Goal: Task Accomplishment & Management: Manage account settings

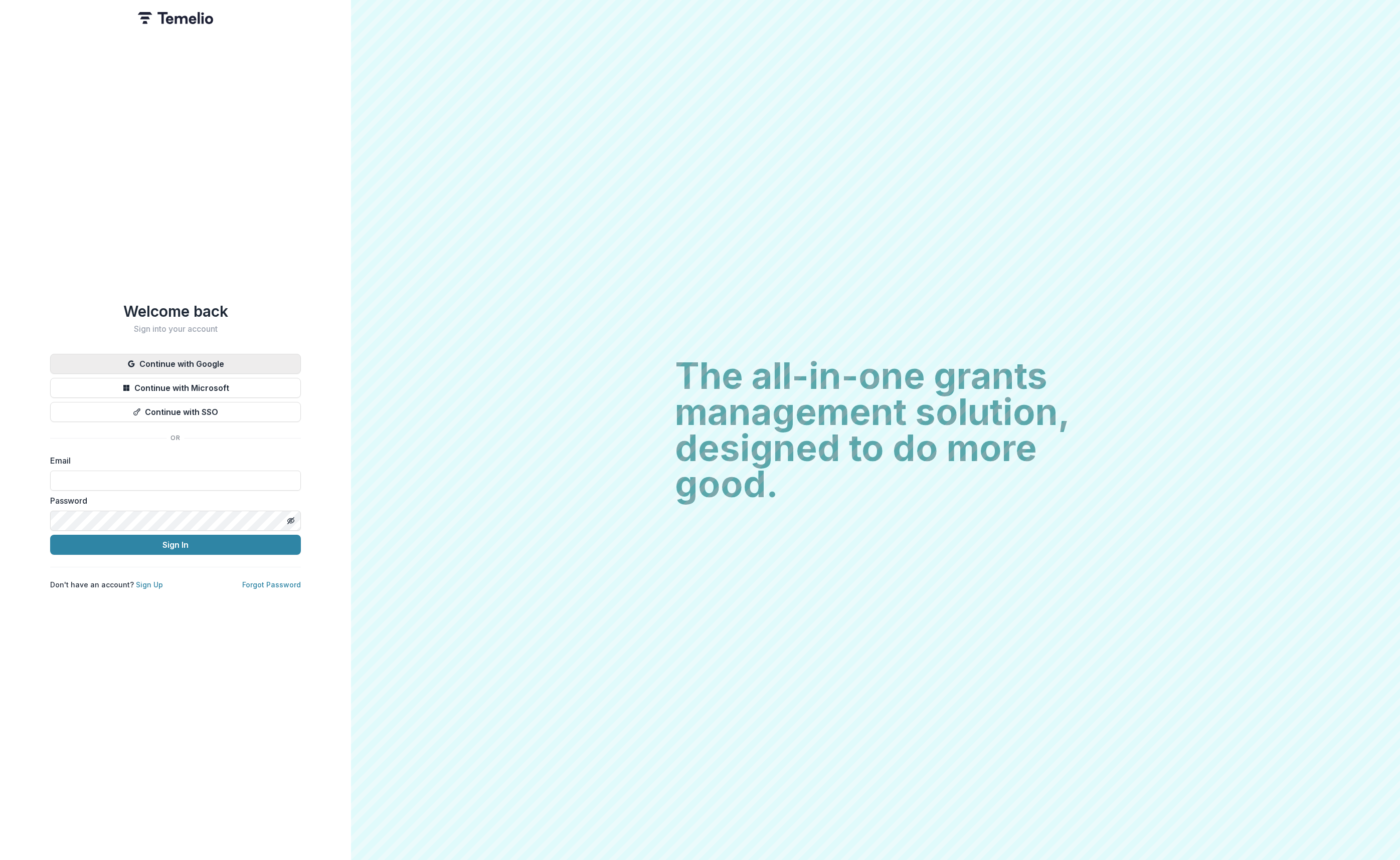
click at [200, 357] on button "Continue with Google" at bounding box center [176, 363] width 251 height 20
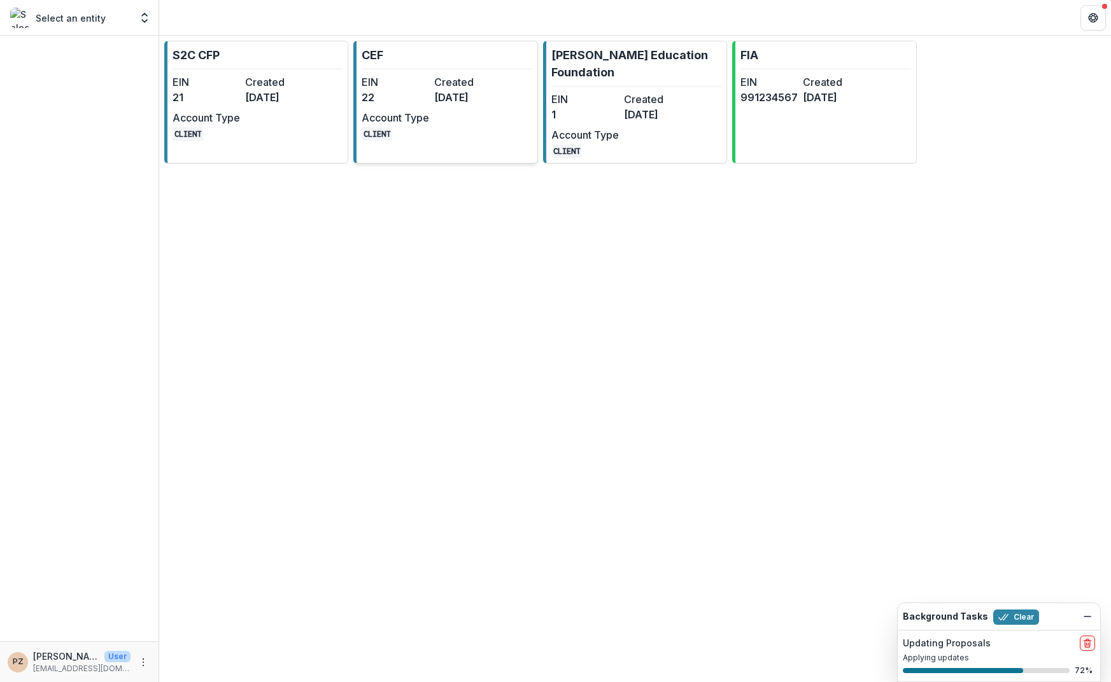
click at [411, 87] on dt "EIN" at bounding box center [395, 81] width 67 height 15
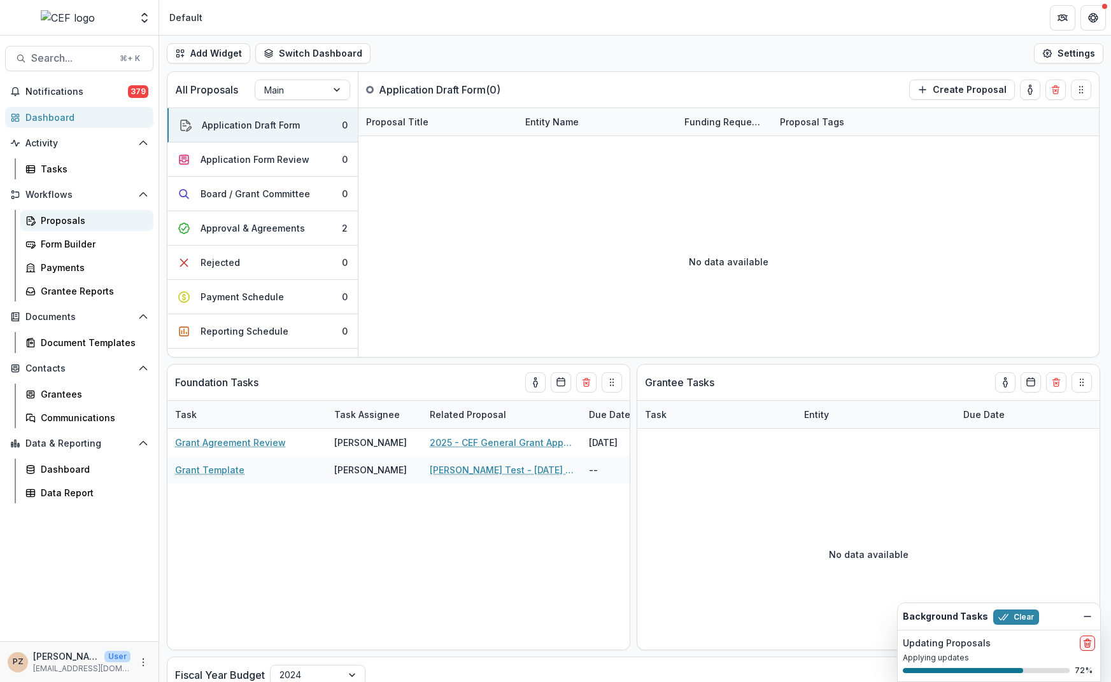
click at [71, 220] on div "Proposals" at bounding box center [92, 220] width 102 height 13
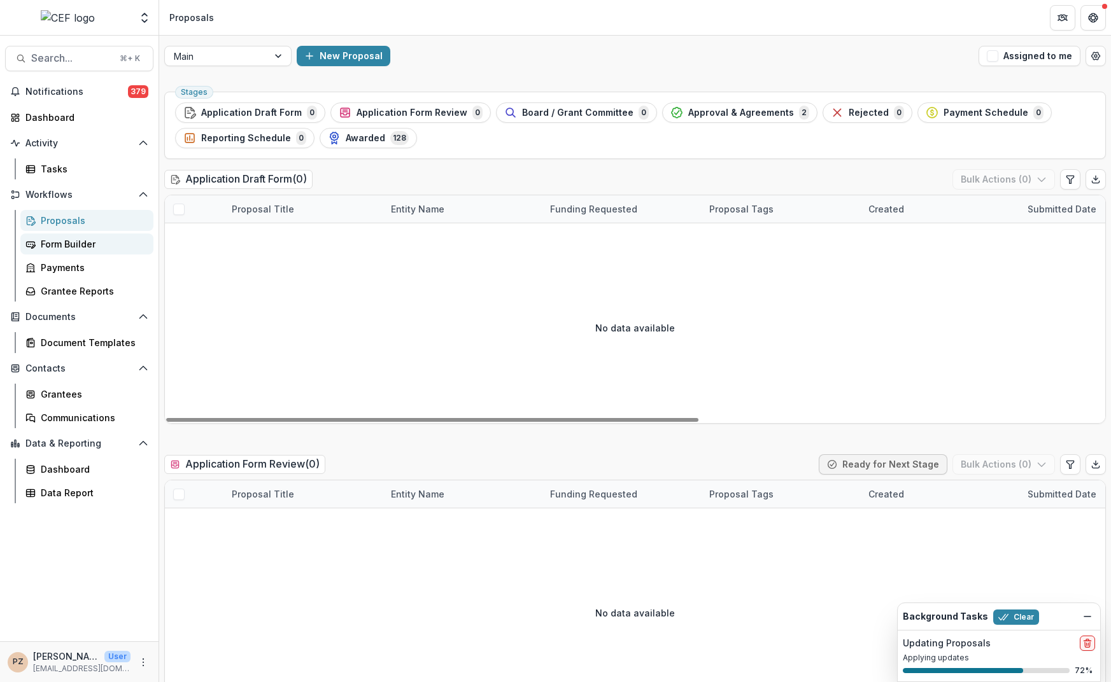
click at [78, 239] on div "Form Builder" at bounding box center [92, 243] width 102 height 13
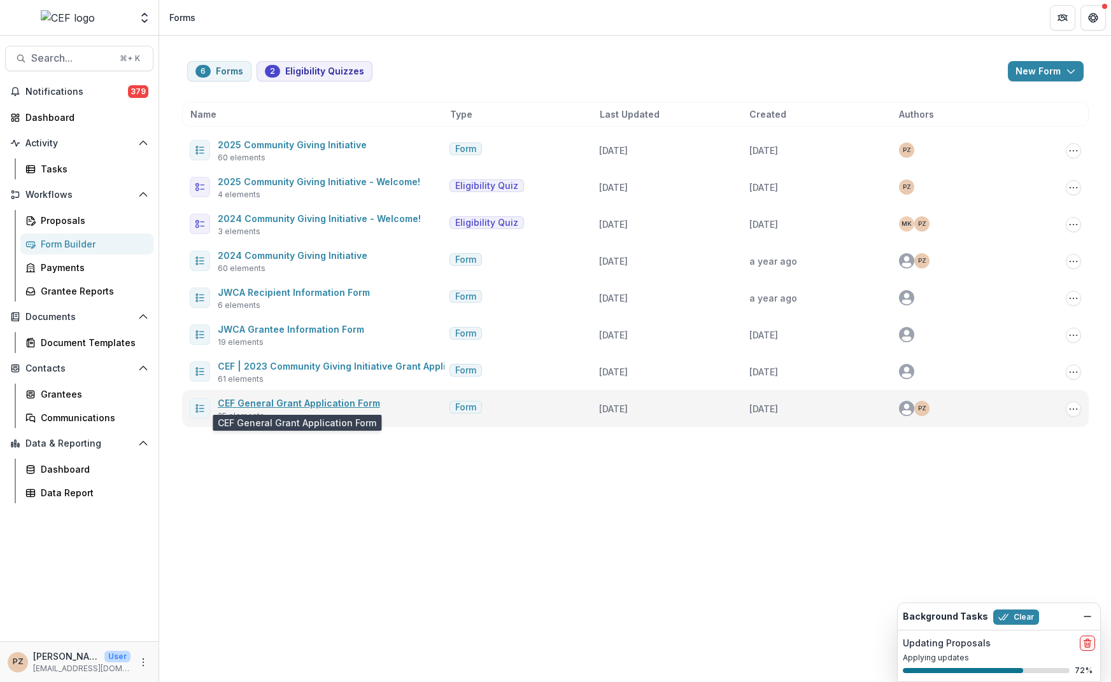
click at [263, 406] on link "CEF General Grant Application Form" at bounding box center [299, 403] width 162 height 11
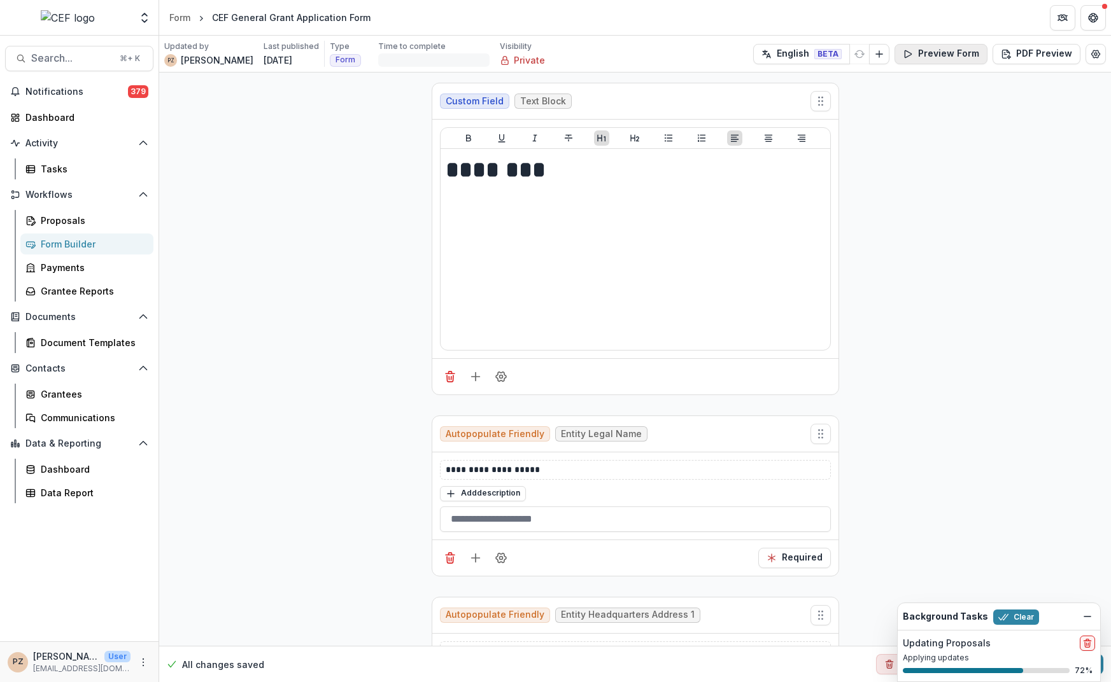
click at [941, 48] on button "Preview Form" at bounding box center [940, 54] width 93 height 20
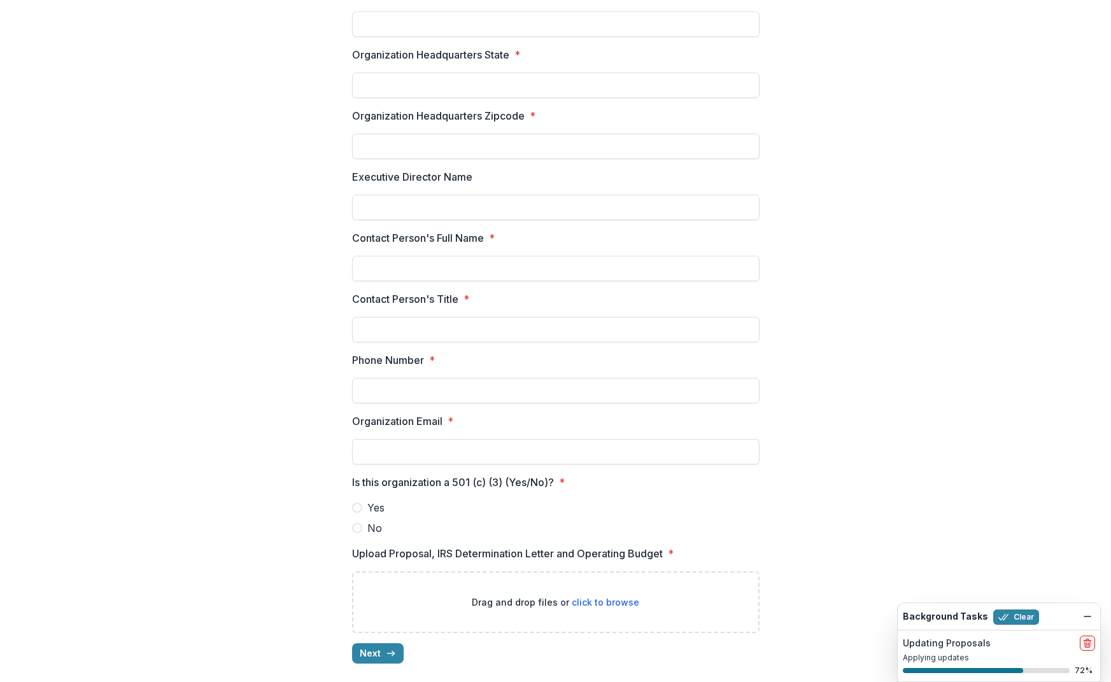
scroll to position [300, 0]
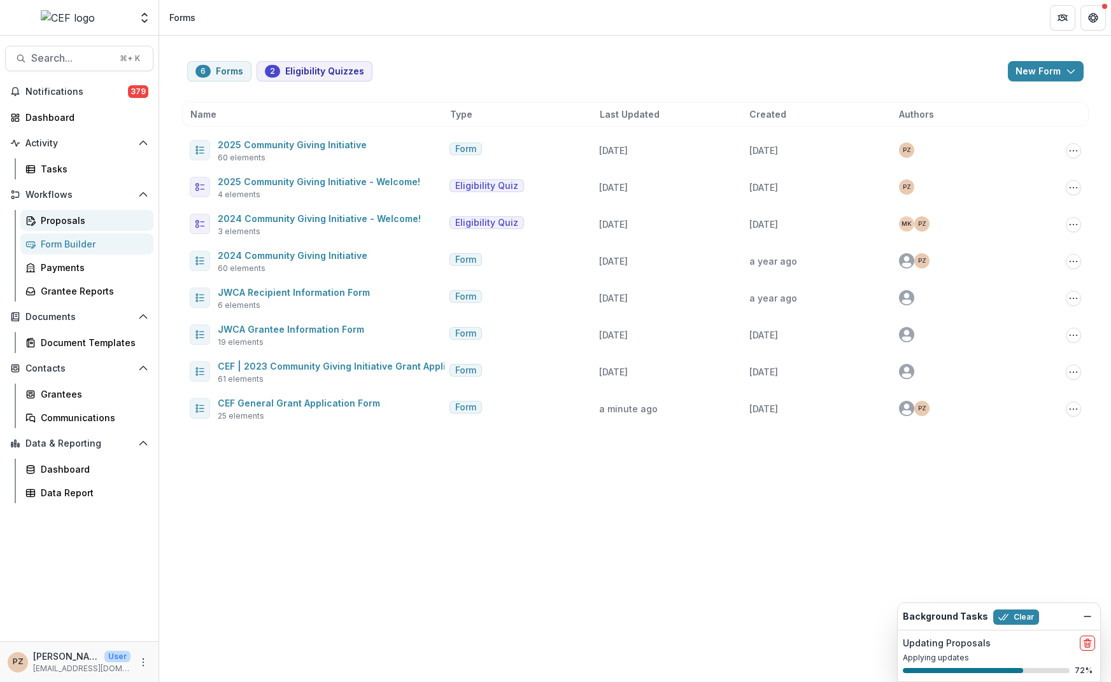
click at [59, 221] on div "Proposals" at bounding box center [92, 220] width 102 height 13
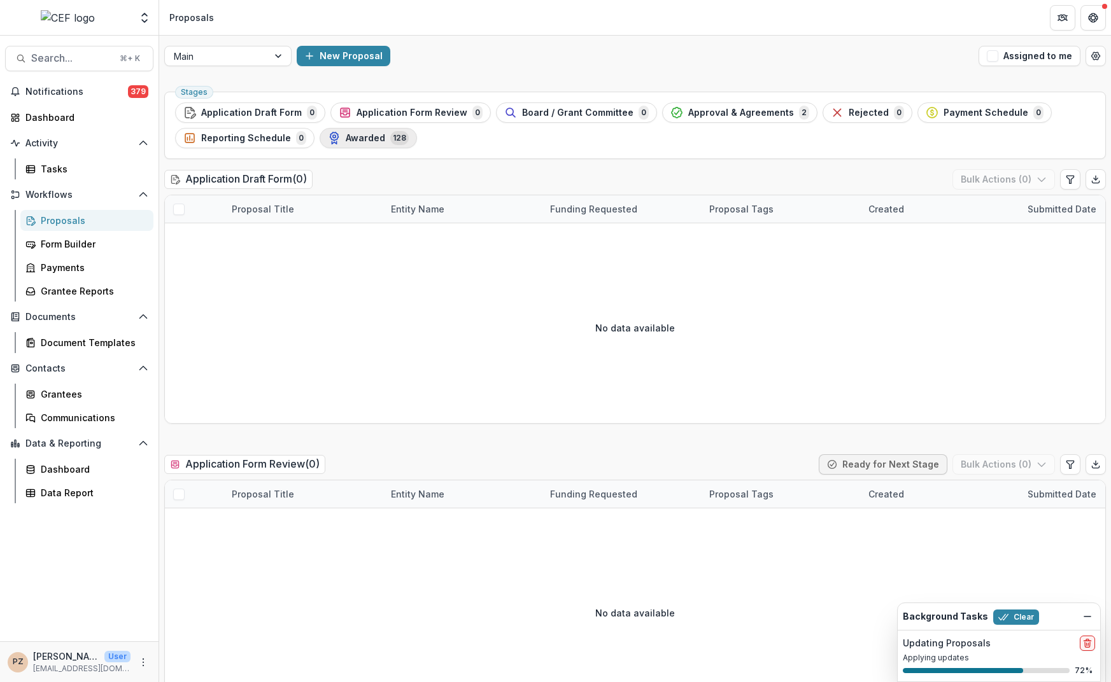
click at [348, 141] on span "Awarded" at bounding box center [365, 138] width 39 height 11
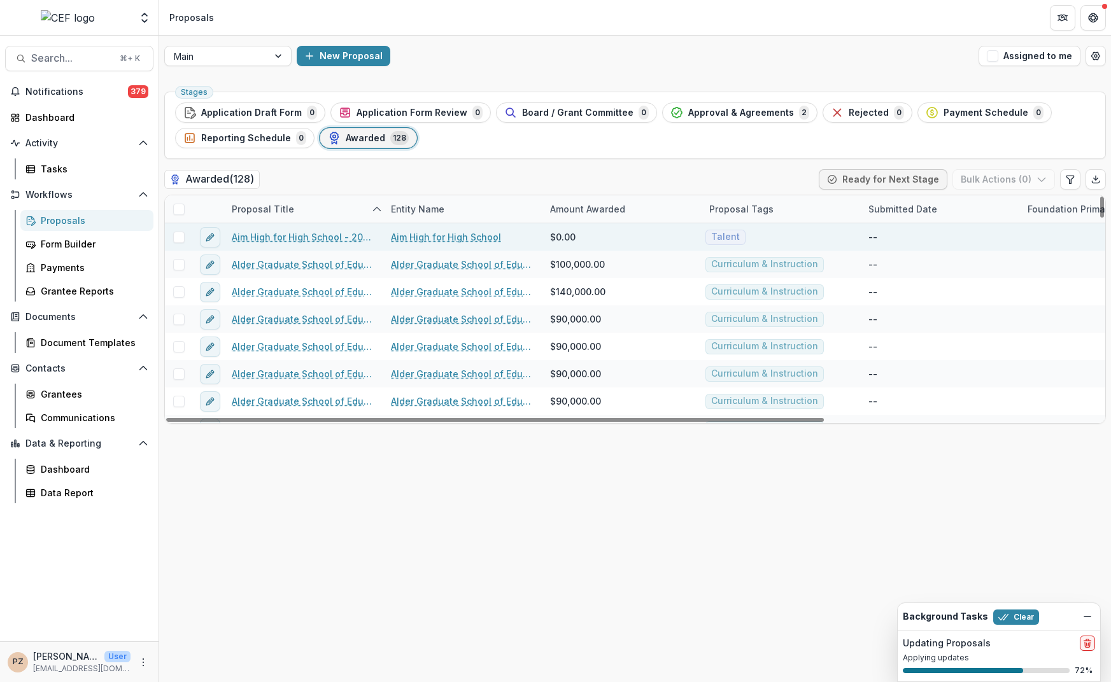
click at [283, 237] on link "Aim High for High School - 2024-25" at bounding box center [304, 236] width 144 height 13
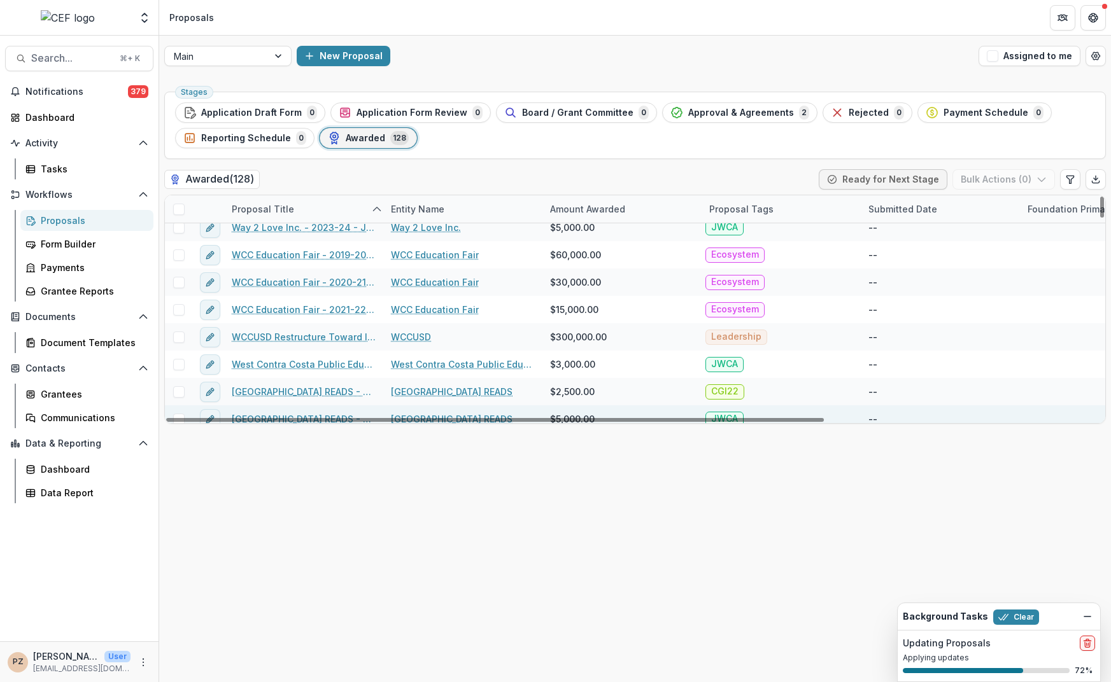
scroll to position [3148, 0]
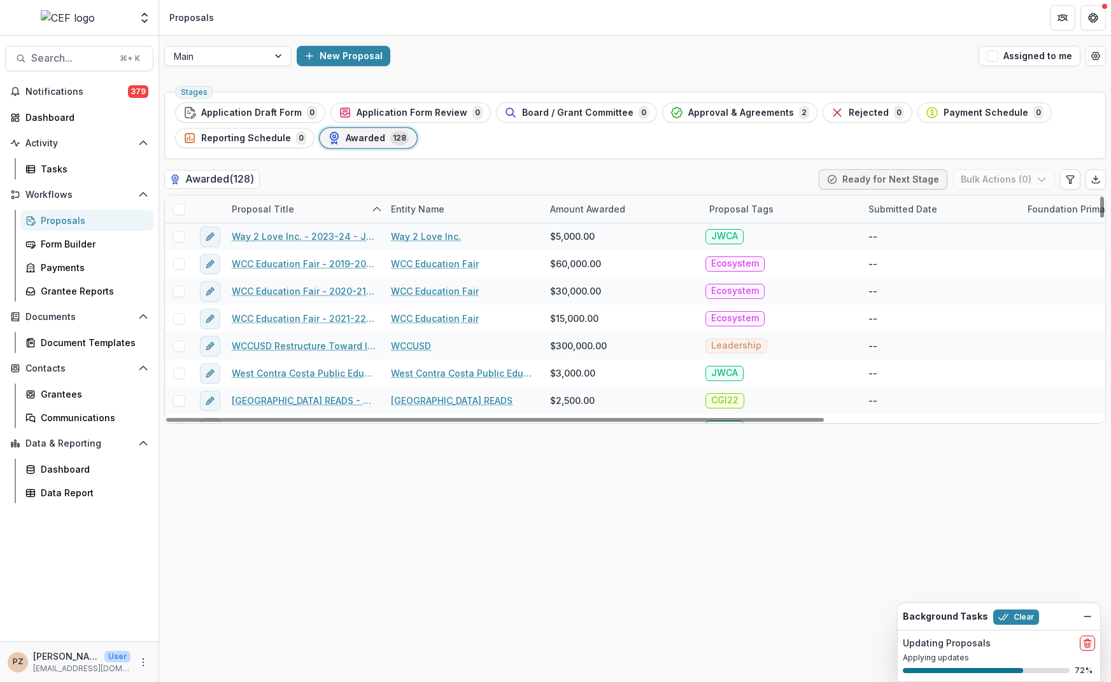
click at [729, 211] on div "Proposal Tags" at bounding box center [741, 208] width 80 height 13
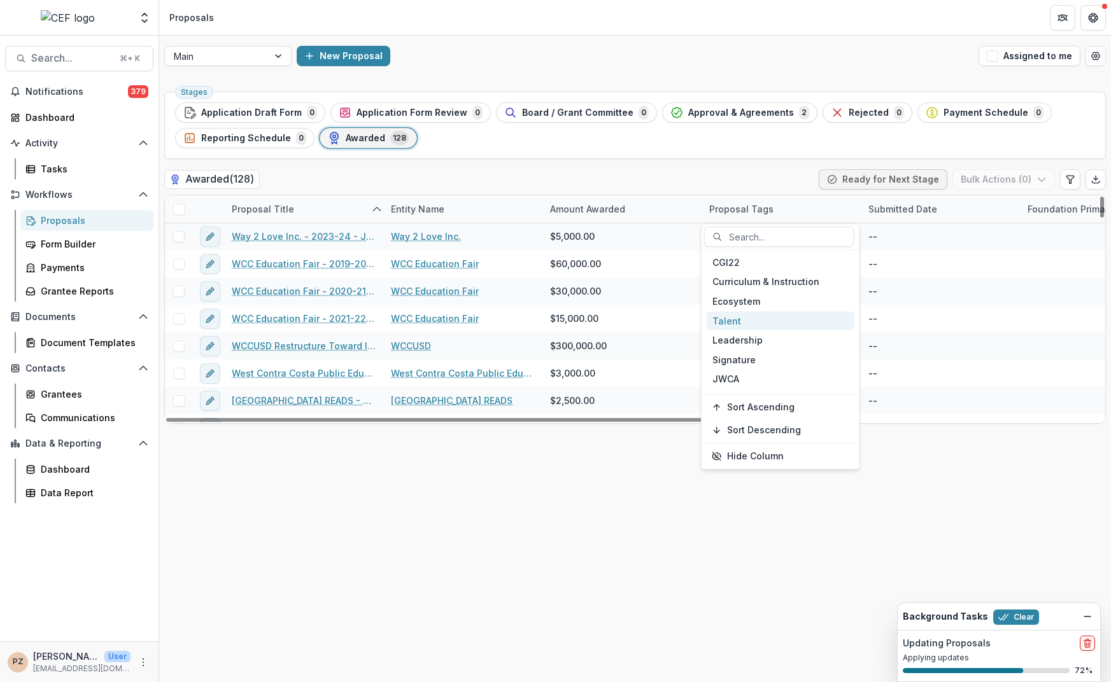
click at [95, 19] on div at bounding box center [67, 17] width 125 height 25
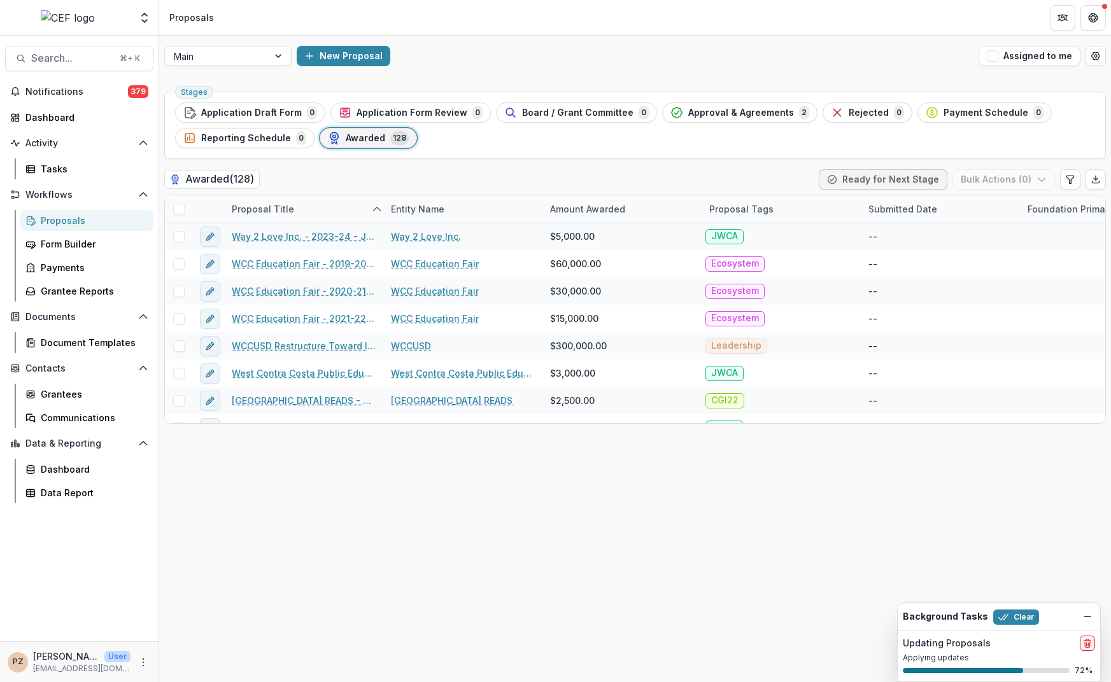
click at [62, 22] on img at bounding box center [68, 17] width 54 height 15
click at [144, 20] on icon "Open entity switcher" at bounding box center [144, 17] width 13 height 13
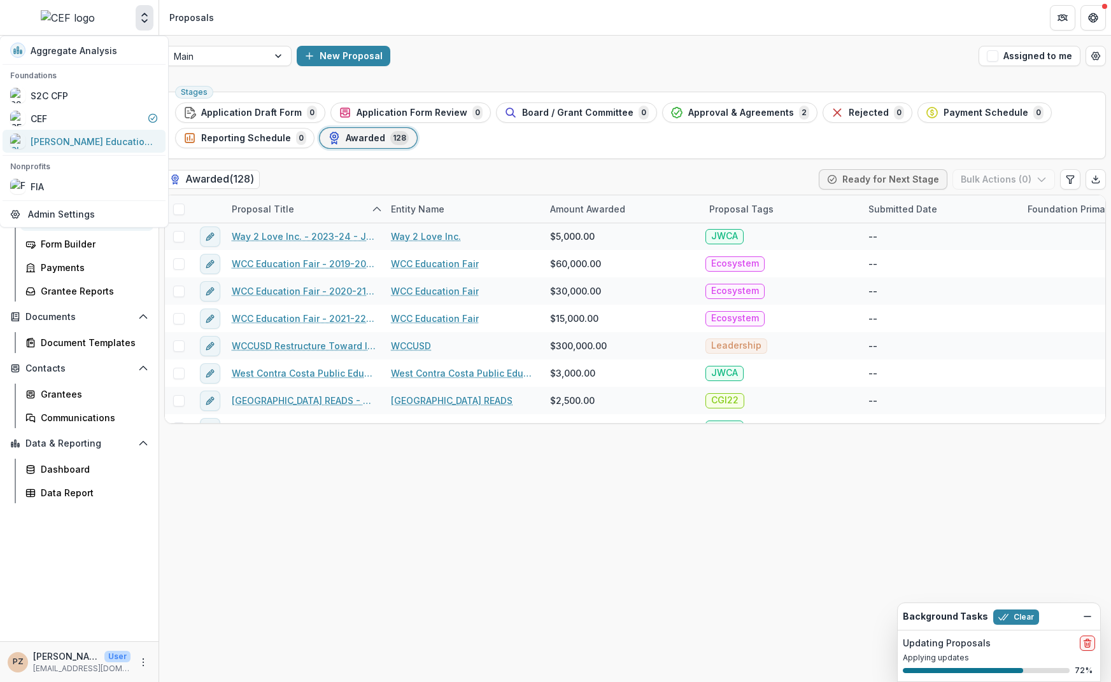
click at [59, 138] on div "Chamberlin Education Foundation" at bounding box center [94, 140] width 127 height 13
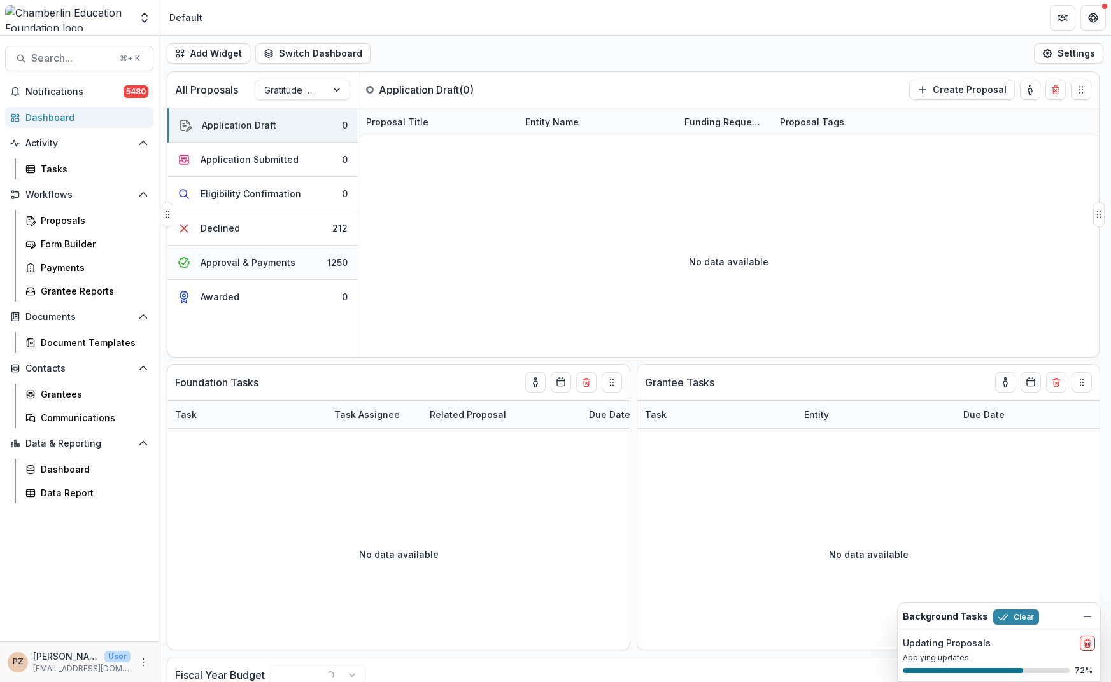
click at [242, 266] on div "Approval & Payments" at bounding box center [247, 262] width 95 height 13
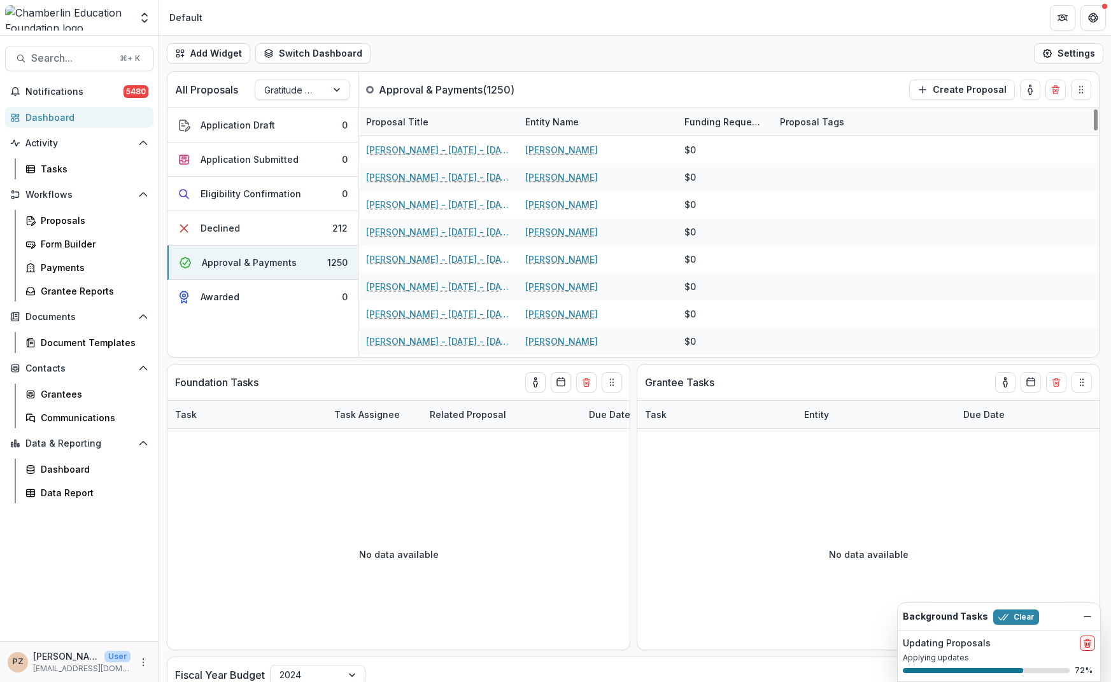
click at [119, 12] on div at bounding box center [67, 17] width 125 height 25
click at [89, 20] on div at bounding box center [67, 17] width 125 height 25
click at [133, 22] on div "Aggregate Analysis Foundations S2C CFP CEF Chamberlin Education Foundation Nonp…" at bounding box center [79, 17] width 148 height 25
click at [144, 18] on icon "Open entity switcher" at bounding box center [144, 17] width 13 height 13
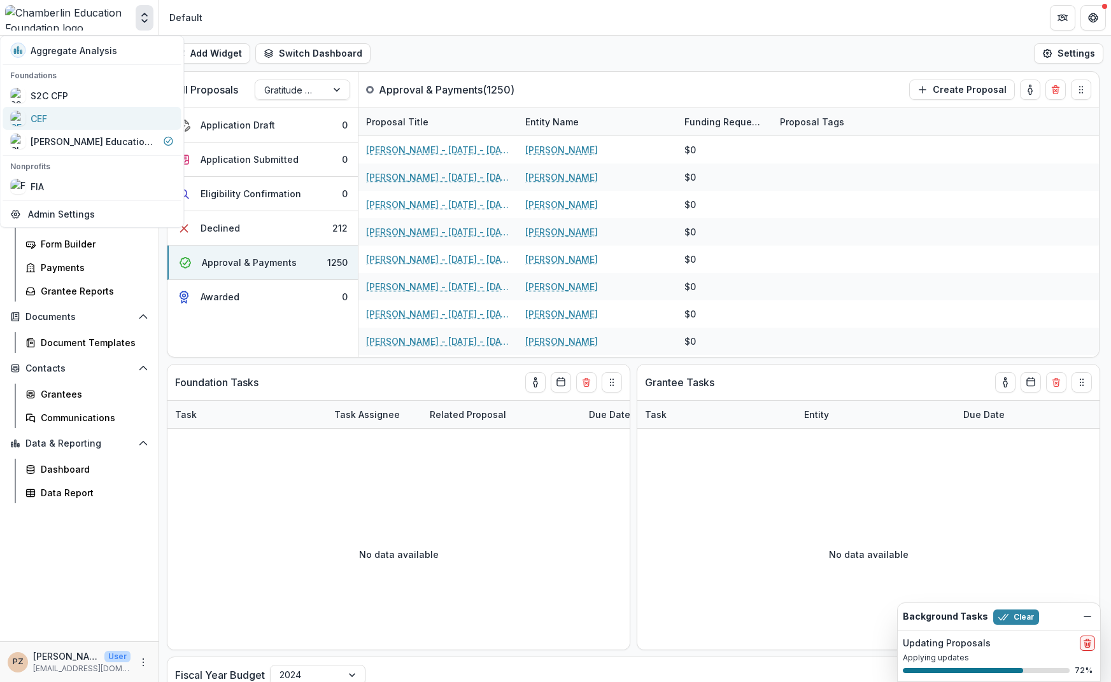
click at [60, 118] on div "CEF" at bounding box center [91, 118] width 163 height 15
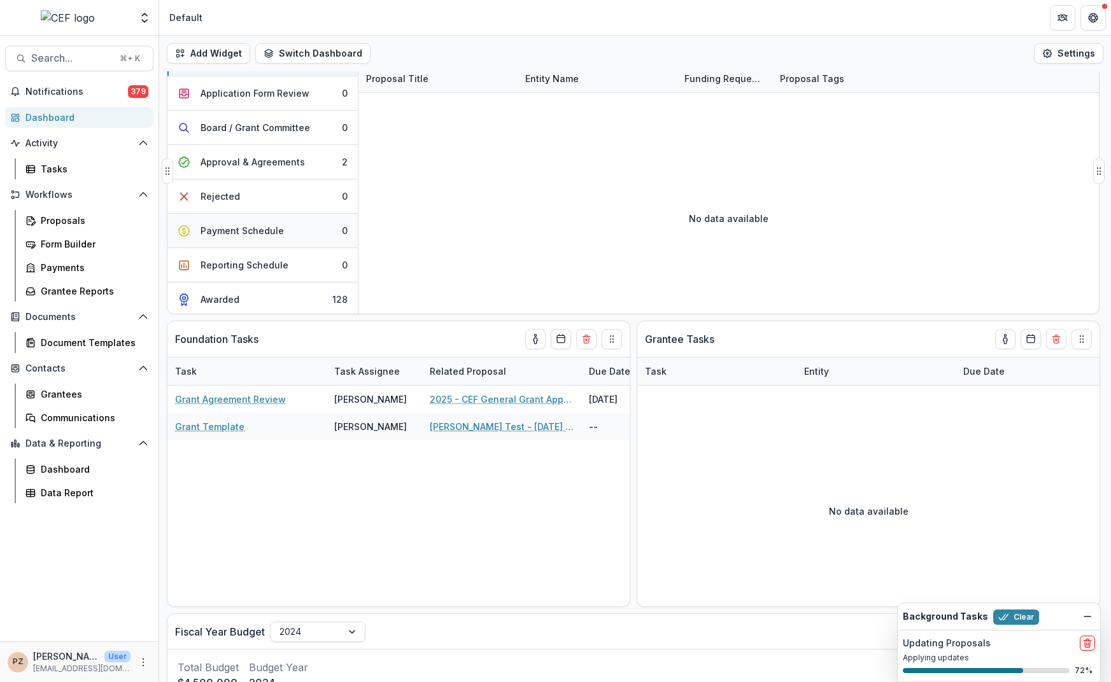
scroll to position [65, 0]
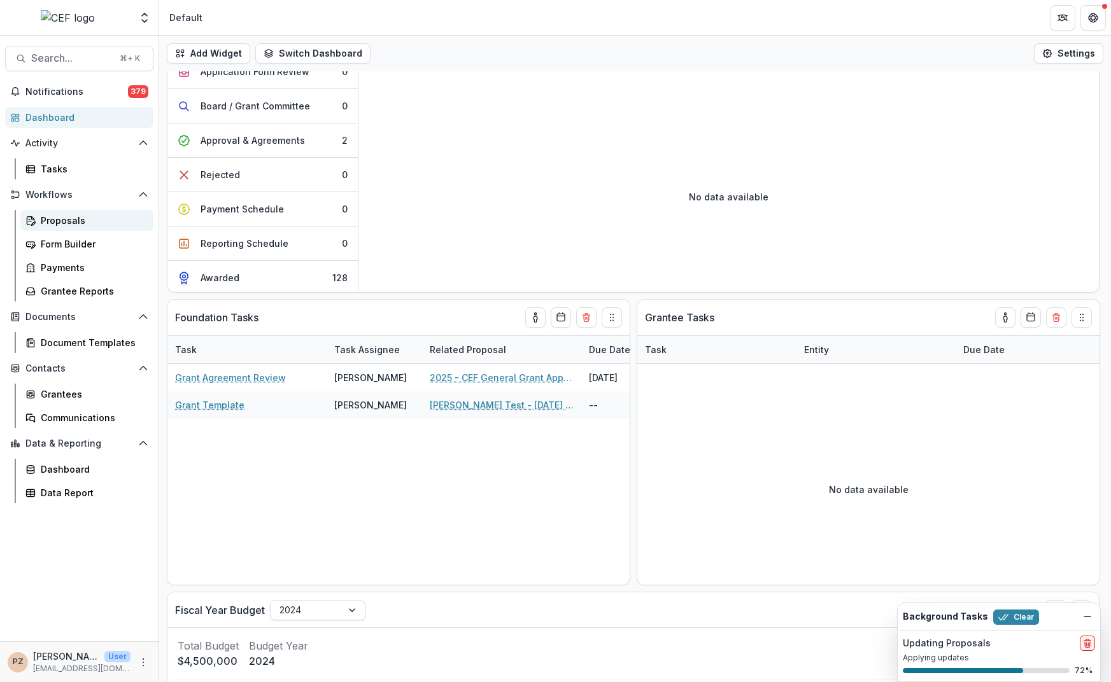
click at [68, 219] on div "Proposals" at bounding box center [92, 220] width 102 height 13
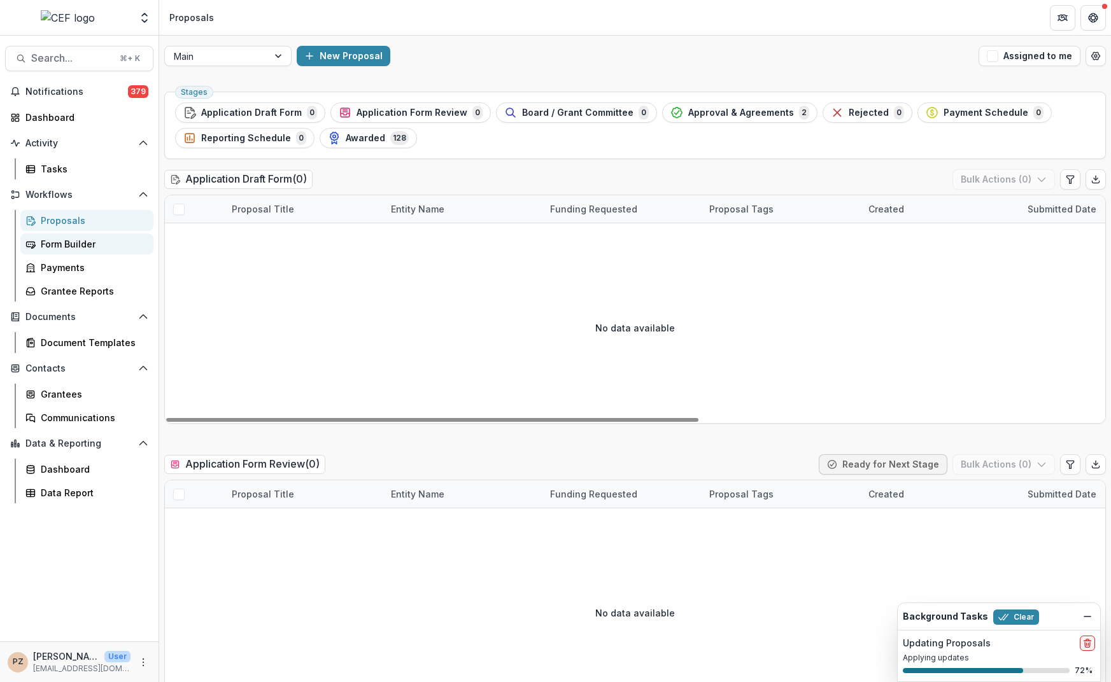
click at [64, 247] on div "Form Builder" at bounding box center [92, 243] width 102 height 13
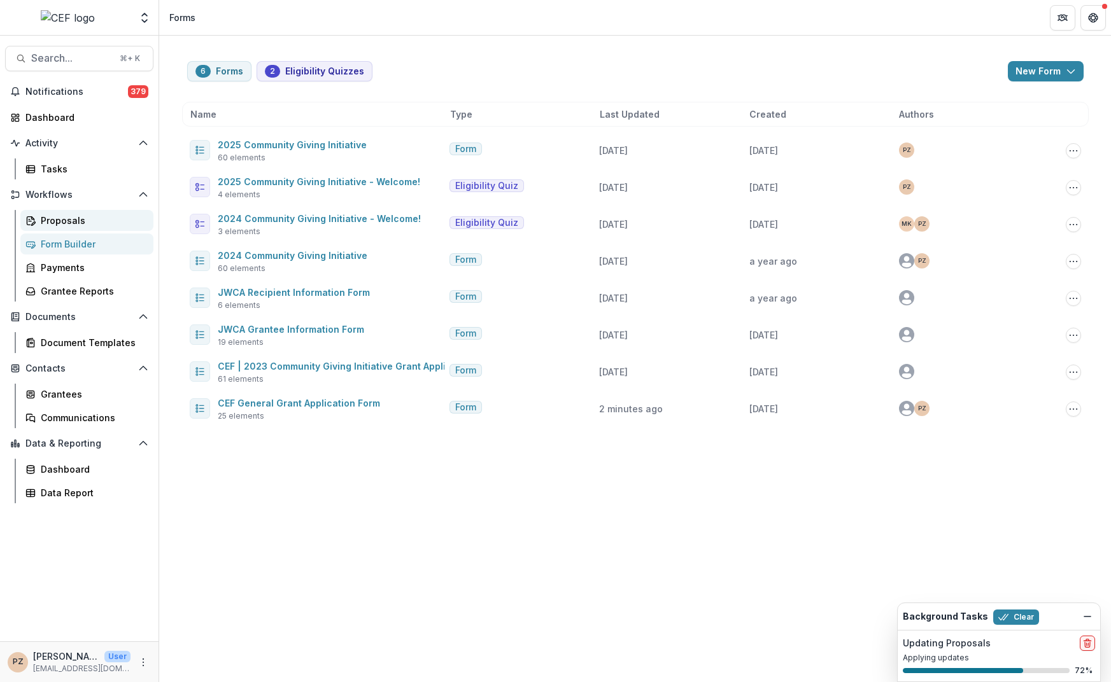
click at [59, 220] on div "Proposals" at bounding box center [92, 220] width 102 height 13
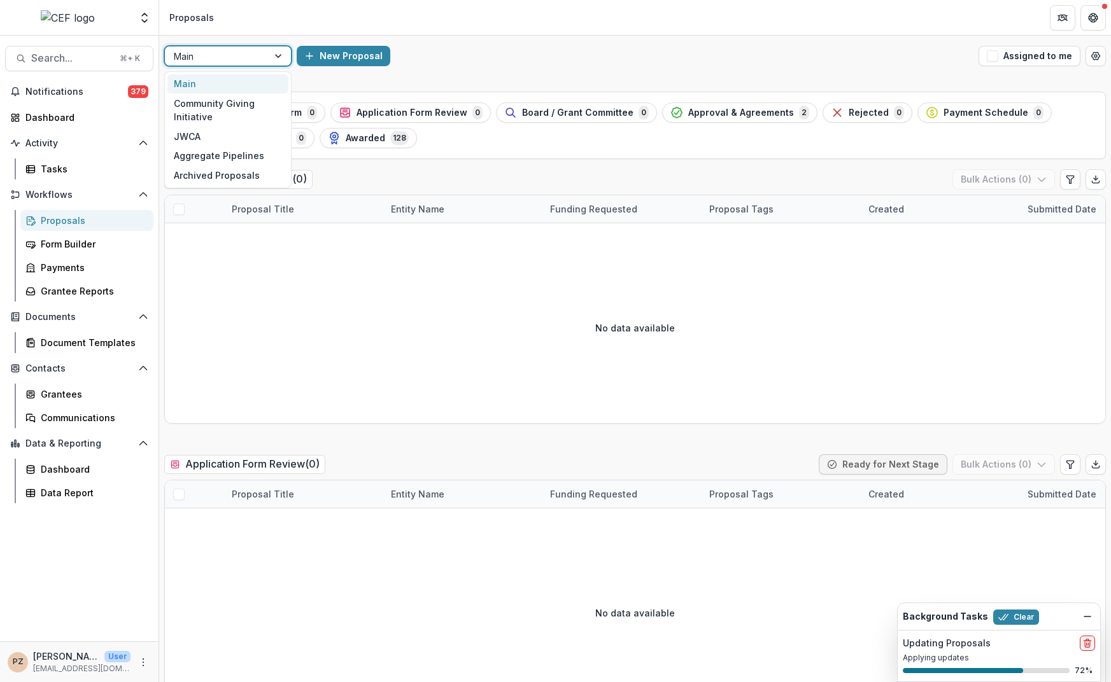
click at [264, 58] on div "Main" at bounding box center [216, 56] width 103 height 18
click at [242, 113] on div "Community Giving Initiative" at bounding box center [227, 110] width 121 height 33
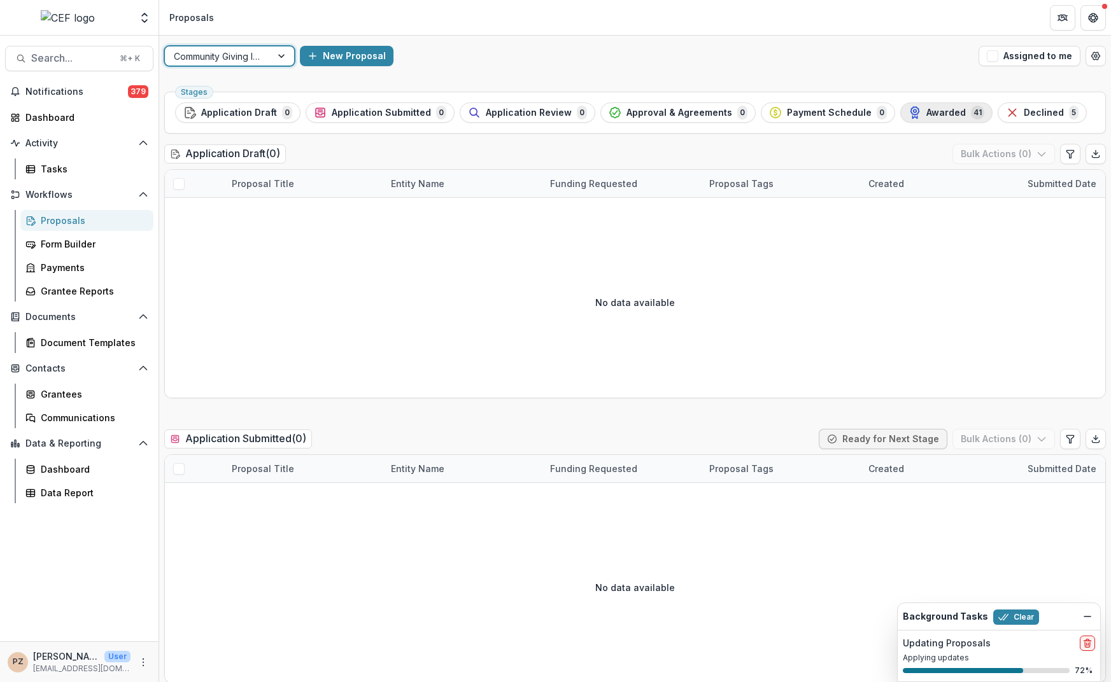
click at [926, 112] on span "Awarded" at bounding box center [945, 113] width 39 height 11
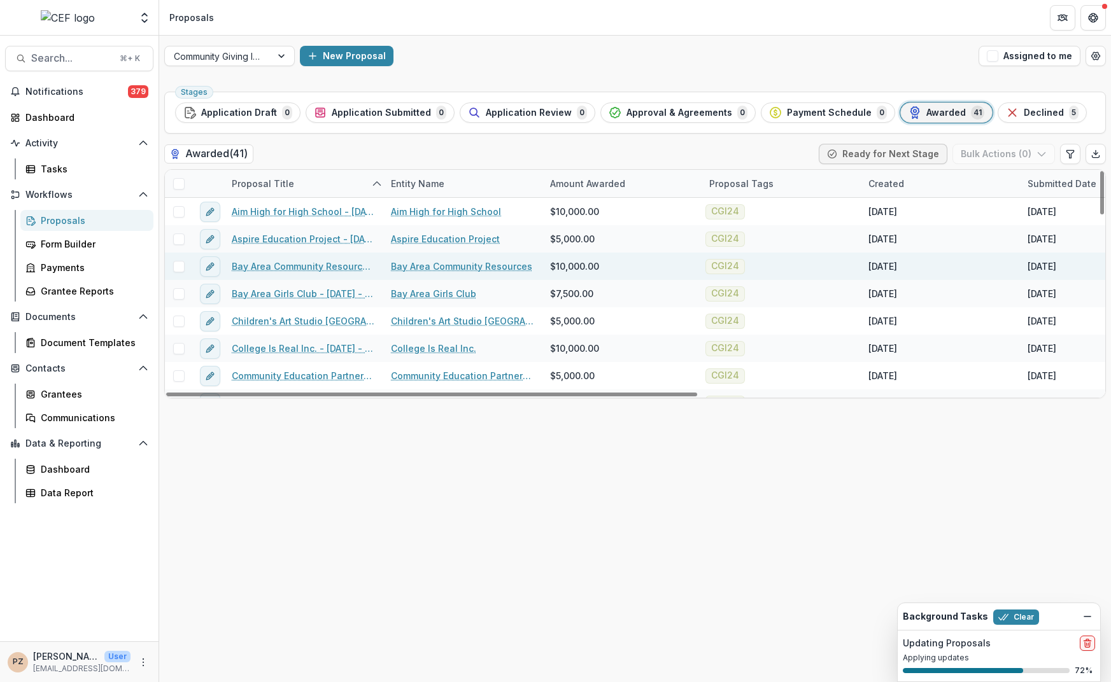
click at [285, 267] on link "Bay Area Community Resources - 2024 - 2024 Community Giving Initiative" at bounding box center [304, 266] width 144 height 13
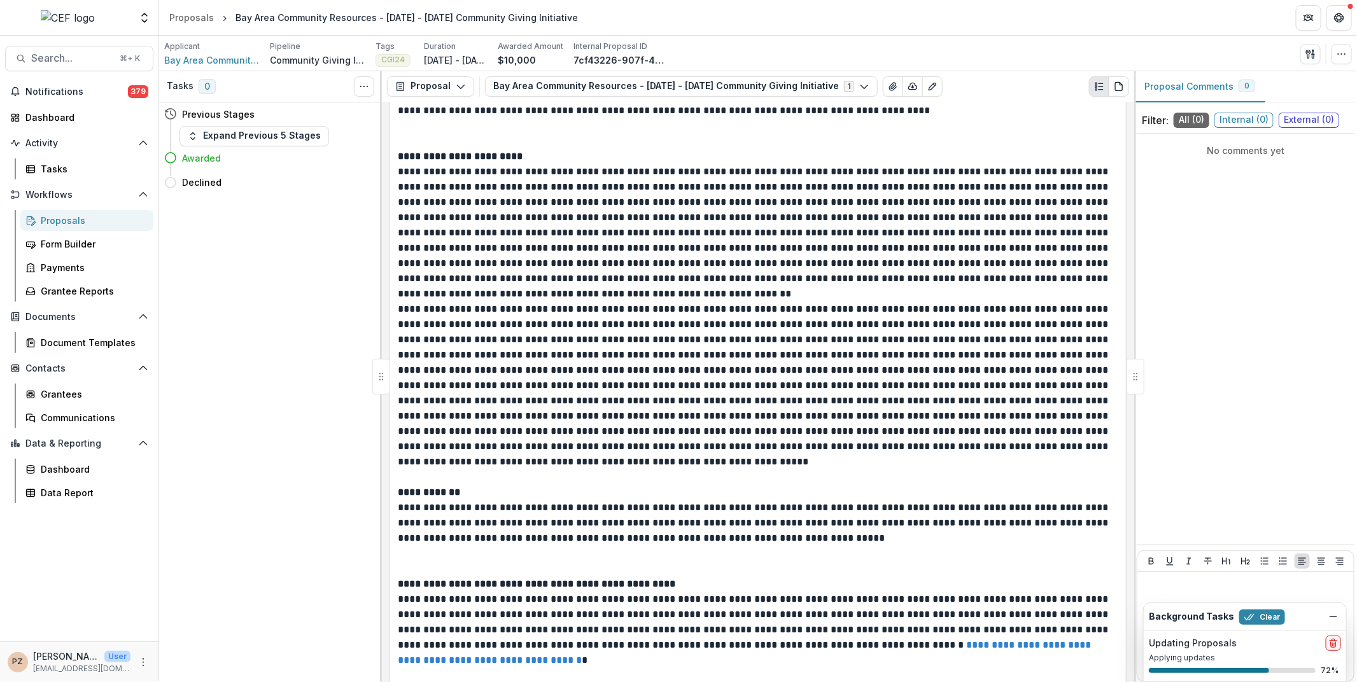
scroll to position [7268, 0]
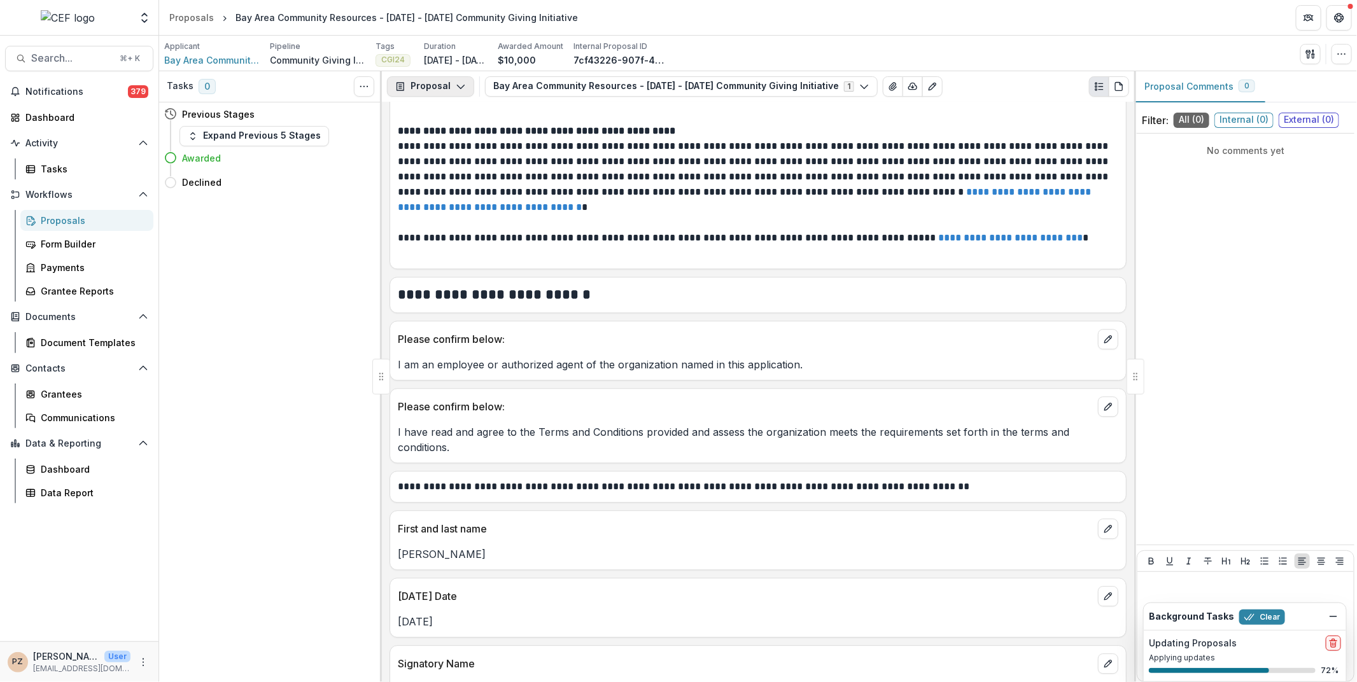
click at [461, 89] on icon "button" at bounding box center [461, 86] width 10 height 10
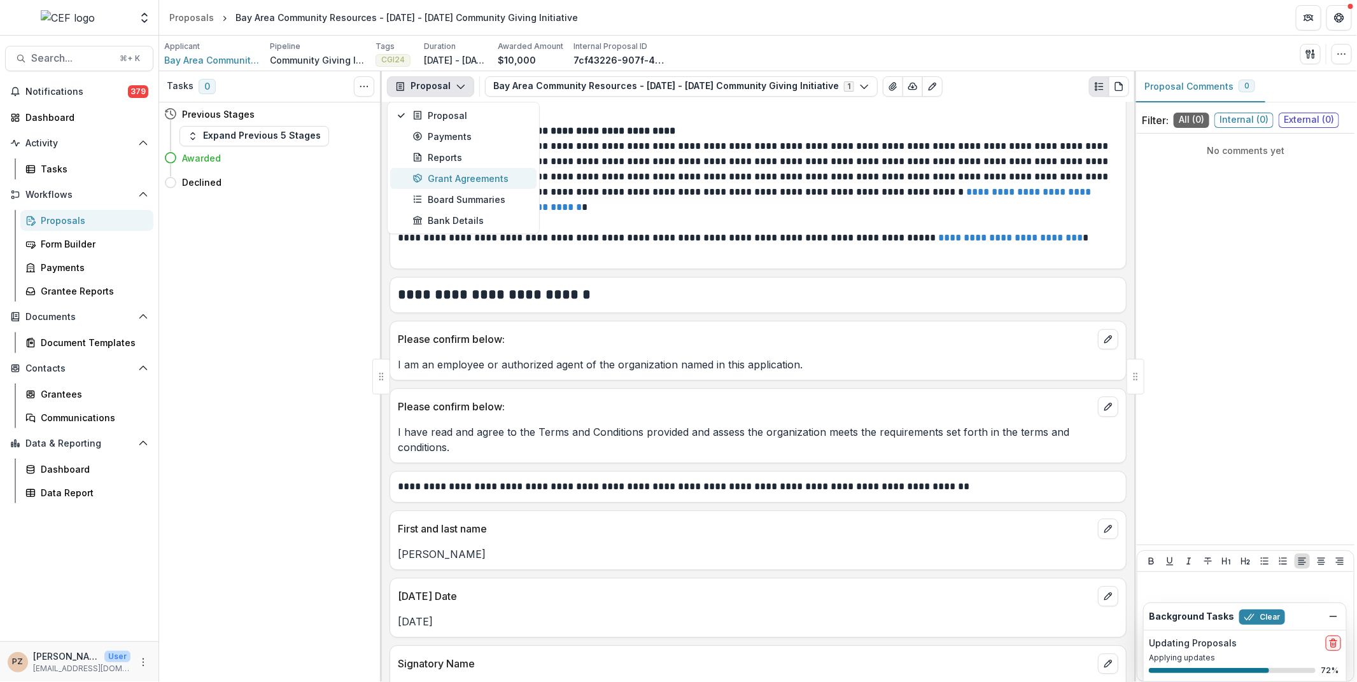
click at [453, 178] on div "Grant Agreements" at bounding box center [470, 178] width 116 height 13
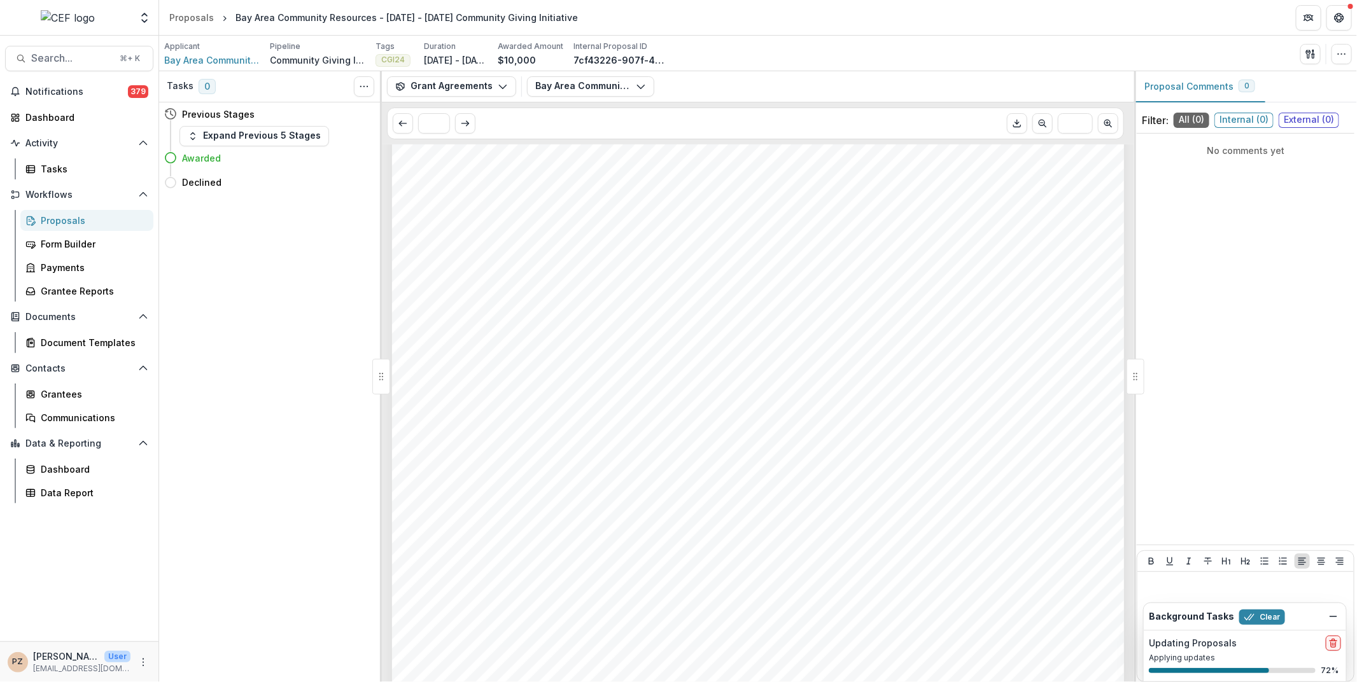
scroll to position [360, 0]
click at [498, 81] on icon "button" at bounding box center [503, 86] width 10 height 10
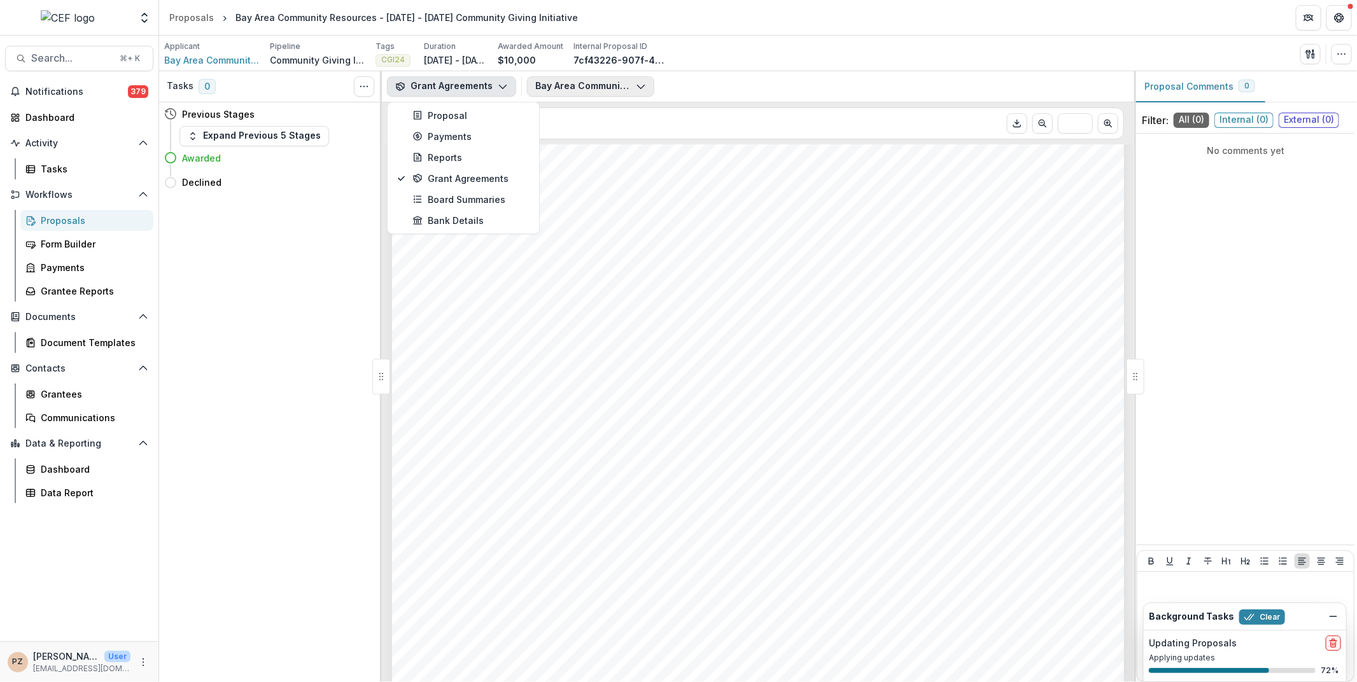
click at [639, 86] on icon "button" at bounding box center [641, 86] width 10 height 10
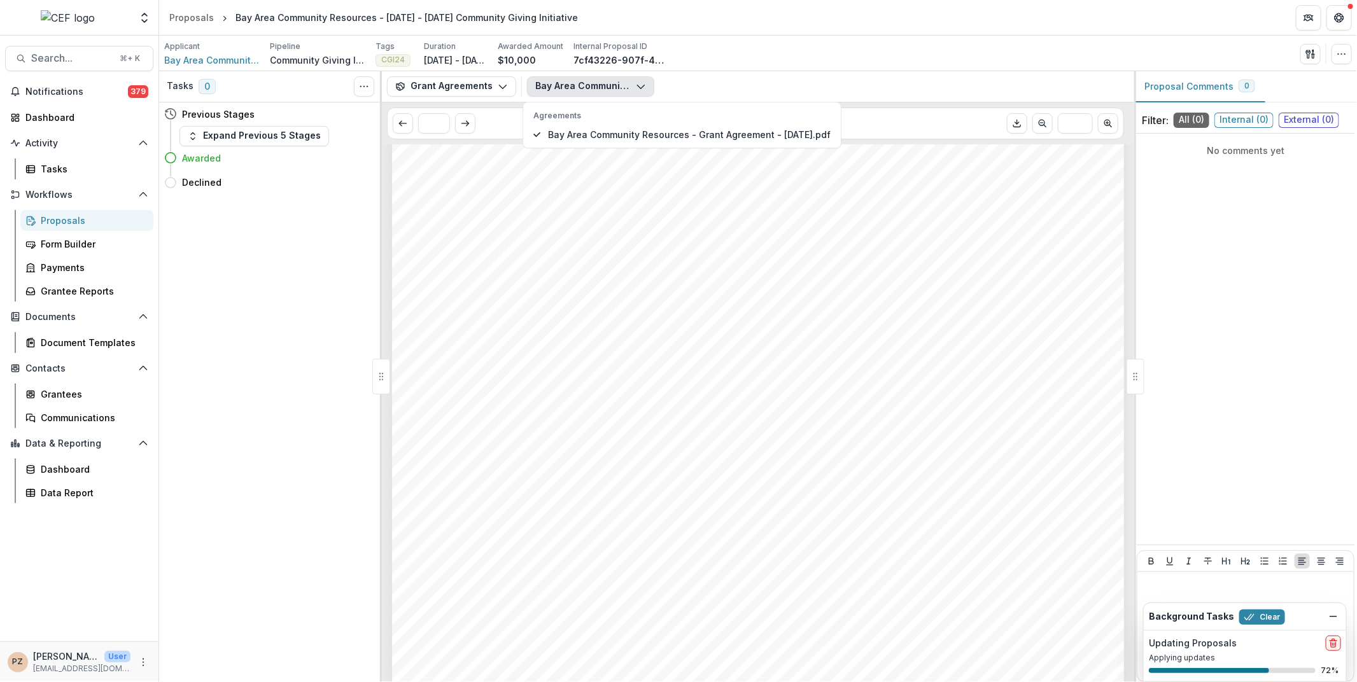
click at [768, 264] on div "Terms and Conditions Bay Area Community Resources , Nov 23, 2024       Funds ar…" at bounding box center [758, 303] width 733 height 1036
click at [498, 88] on icon "button" at bounding box center [503, 86] width 10 height 10
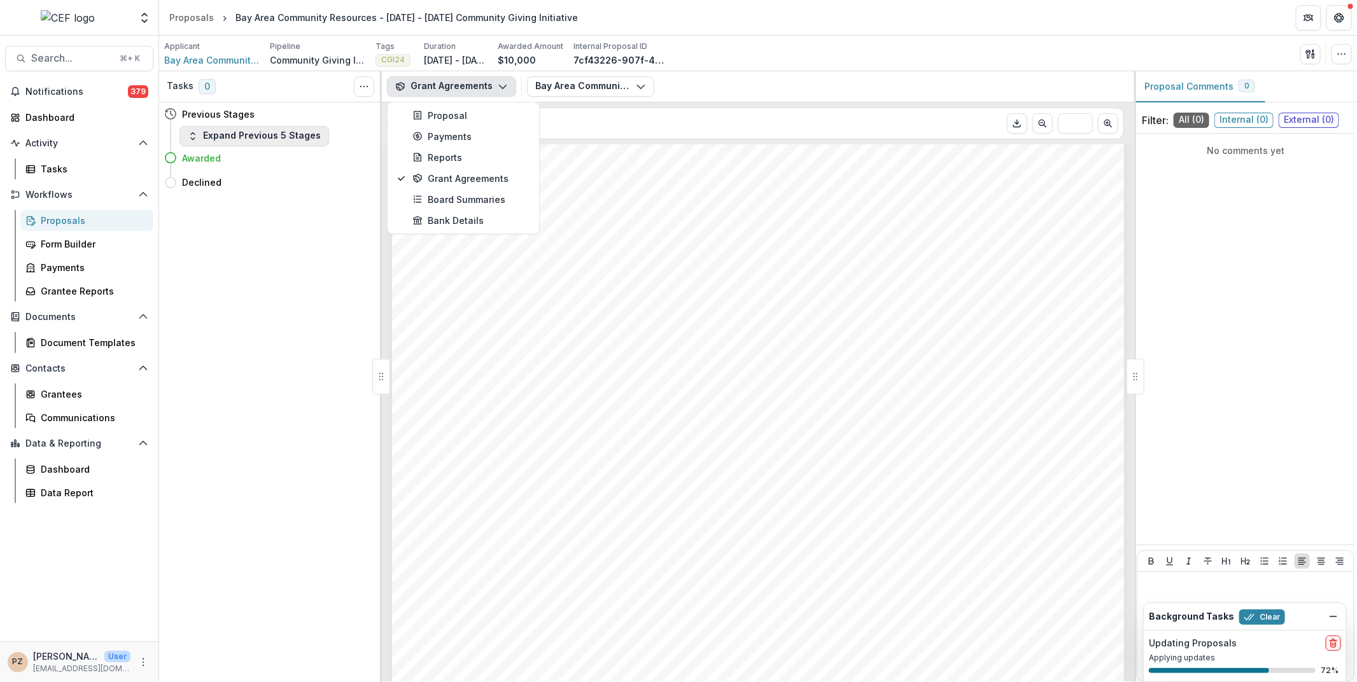
click at [269, 129] on button "Expand Previous 5 Stages" at bounding box center [254, 136] width 150 height 20
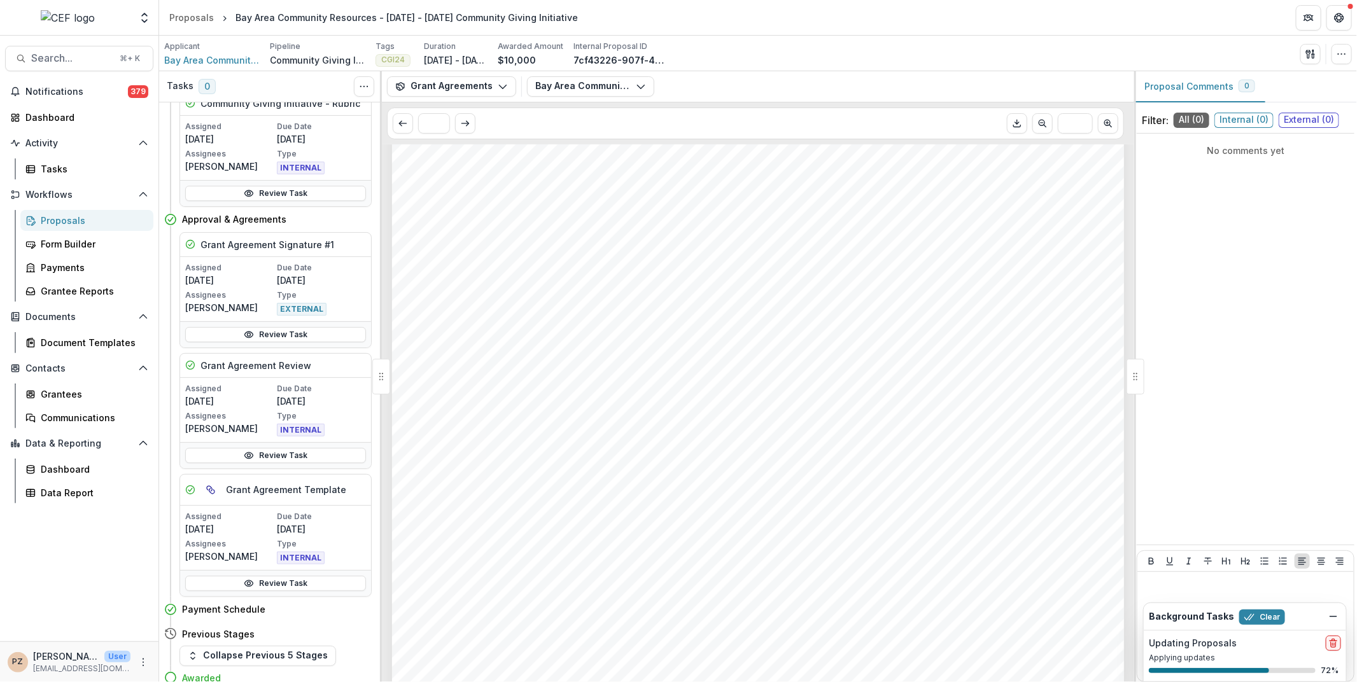
scroll to position [235, 0]
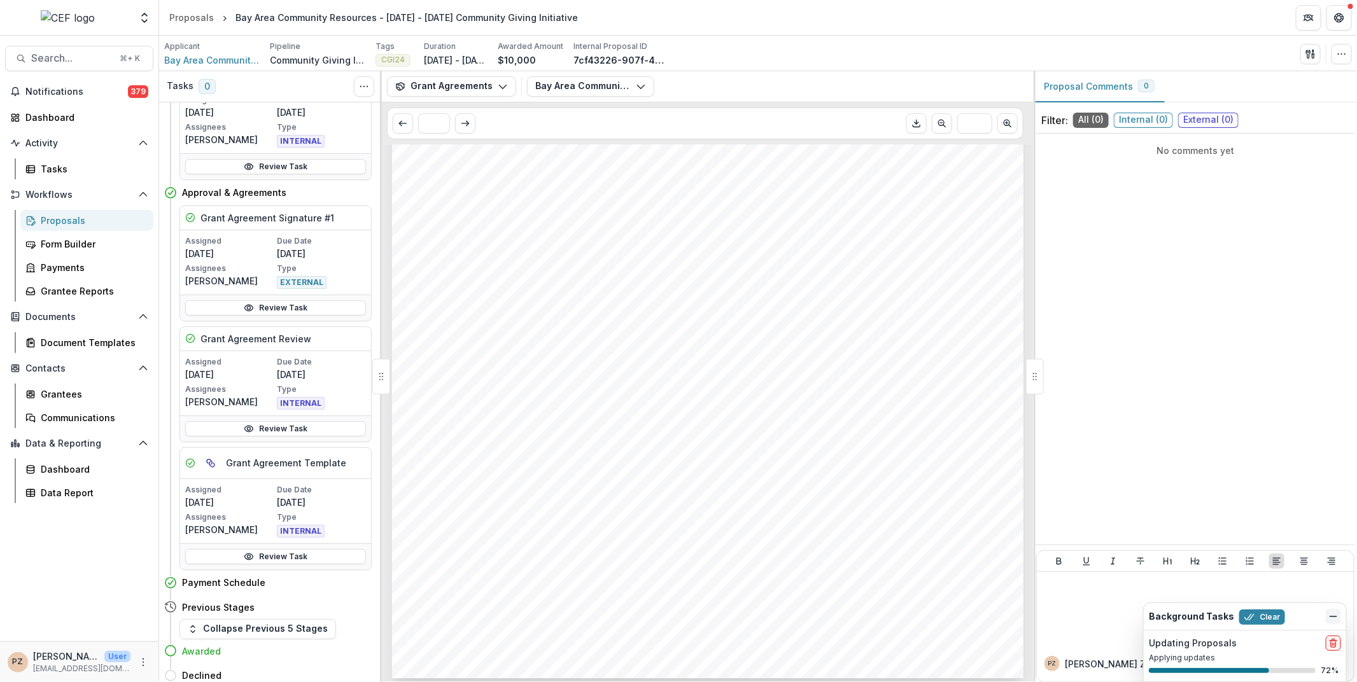
click at [1110, 619] on icon "Dismiss" at bounding box center [1333, 617] width 10 height 10
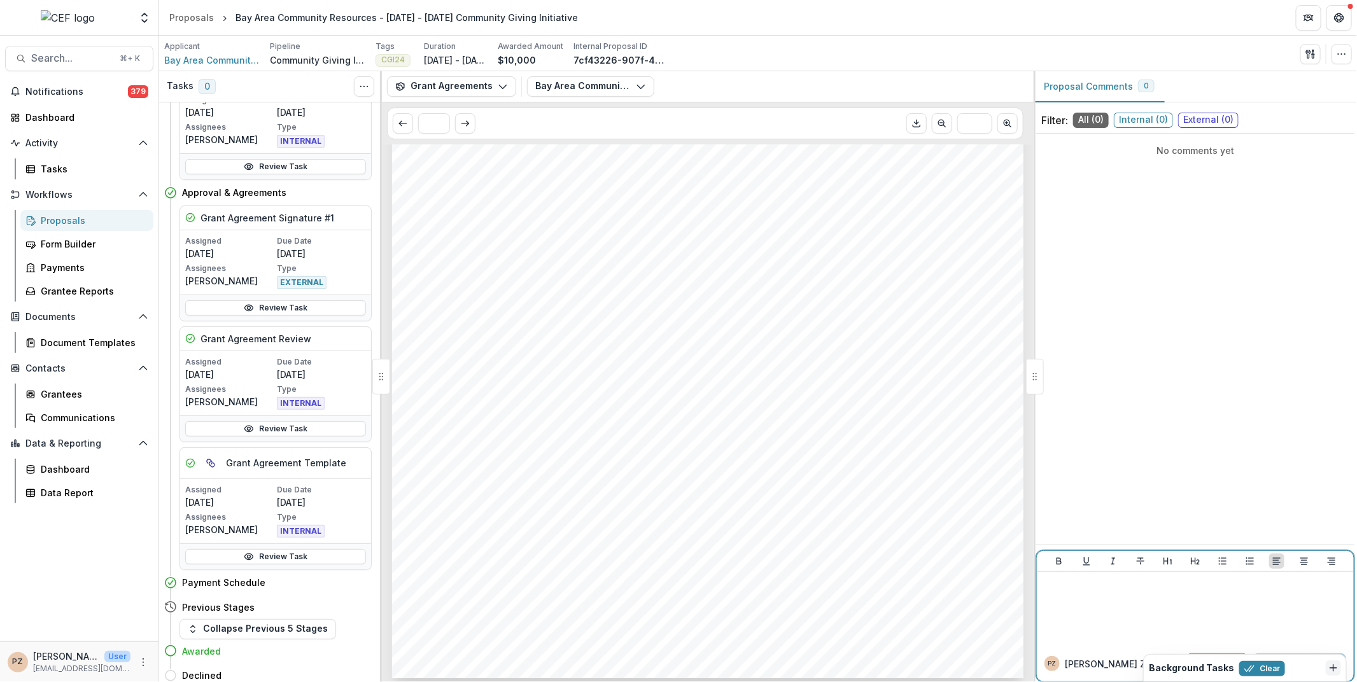
click at [1110, 610] on div at bounding box center [1195, 609] width 307 height 64
click at [1110, 122] on span "External ( 0 )" at bounding box center [1208, 120] width 60 height 15
click at [1104, 617] on div at bounding box center [1195, 609] width 307 height 64
click at [1110, 120] on span "Internal ( 0 )" at bounding box center [1143, 120] width 59 height 15
click at [1092, 598] on div at bounding box center [1195, 609] width 307 height 64
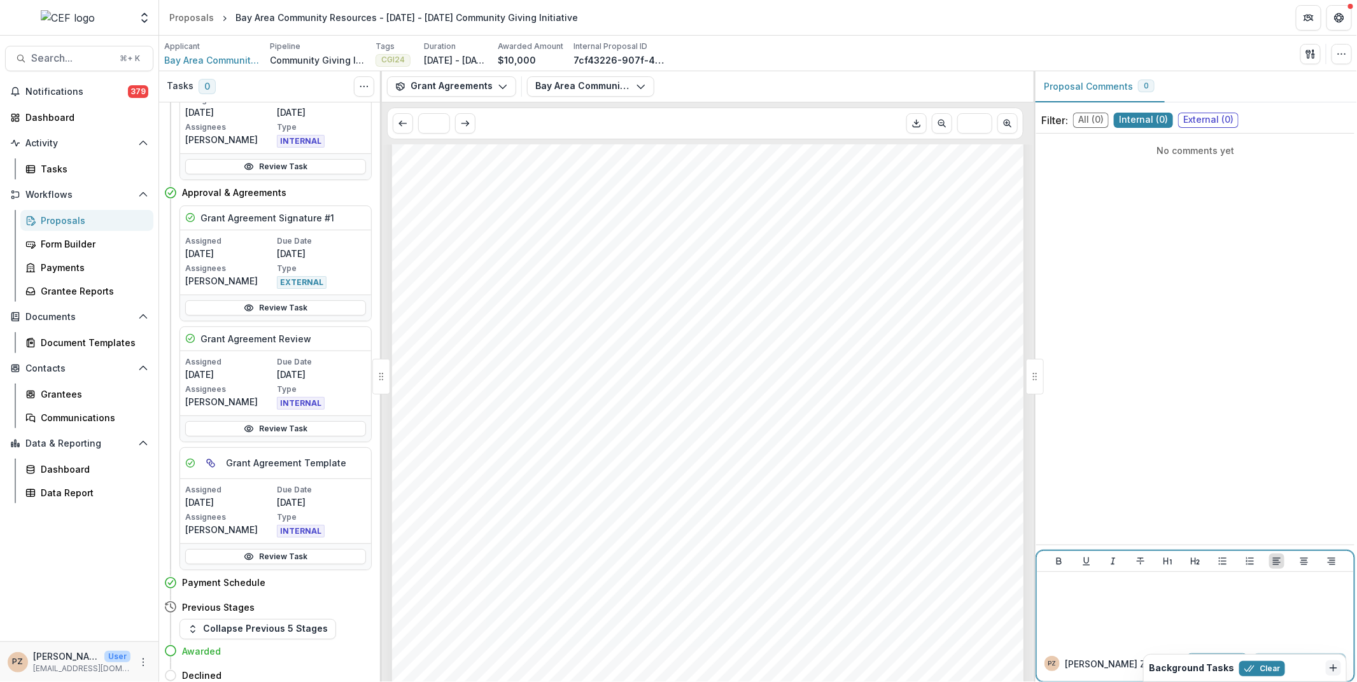
scroll to position [0, 0]
click at [195, 56] on span "Bay Area Community Resources" at bounding box center [211, 59] width 95 height 13
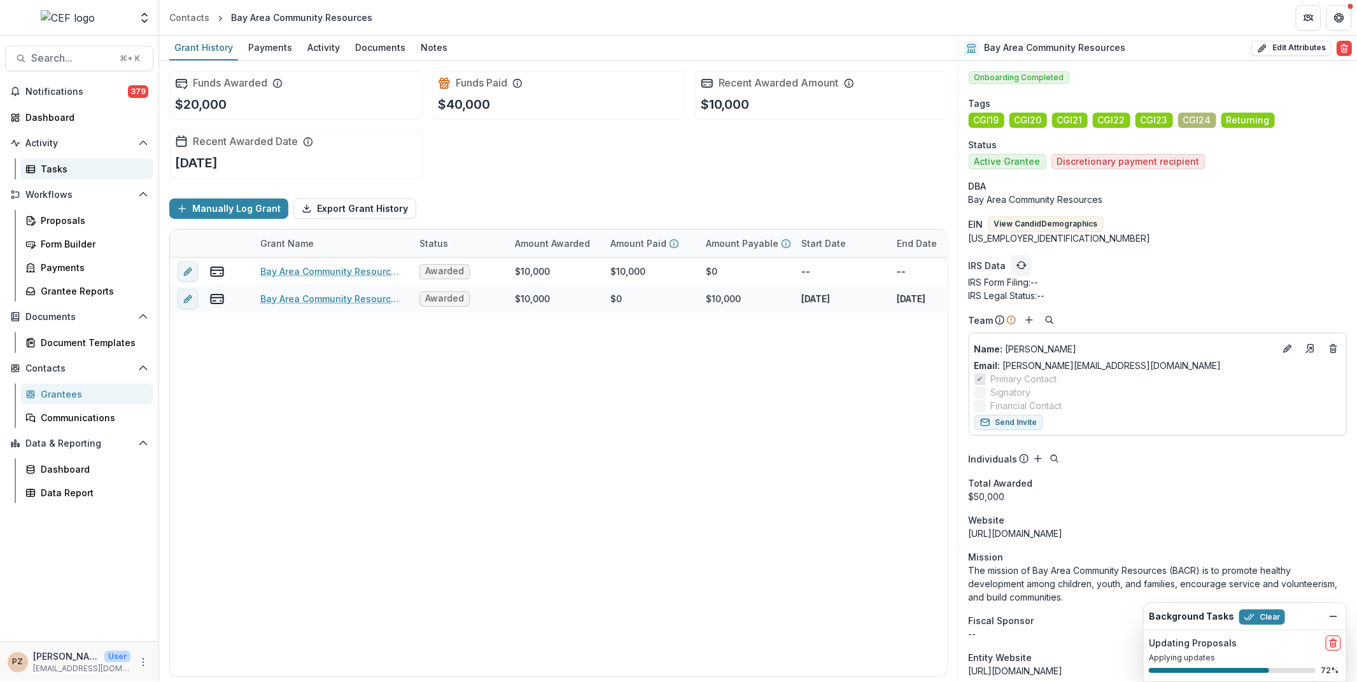
click at [47, 168] on div "Tasks" at bounding box center [92, 168] width 102 height 13
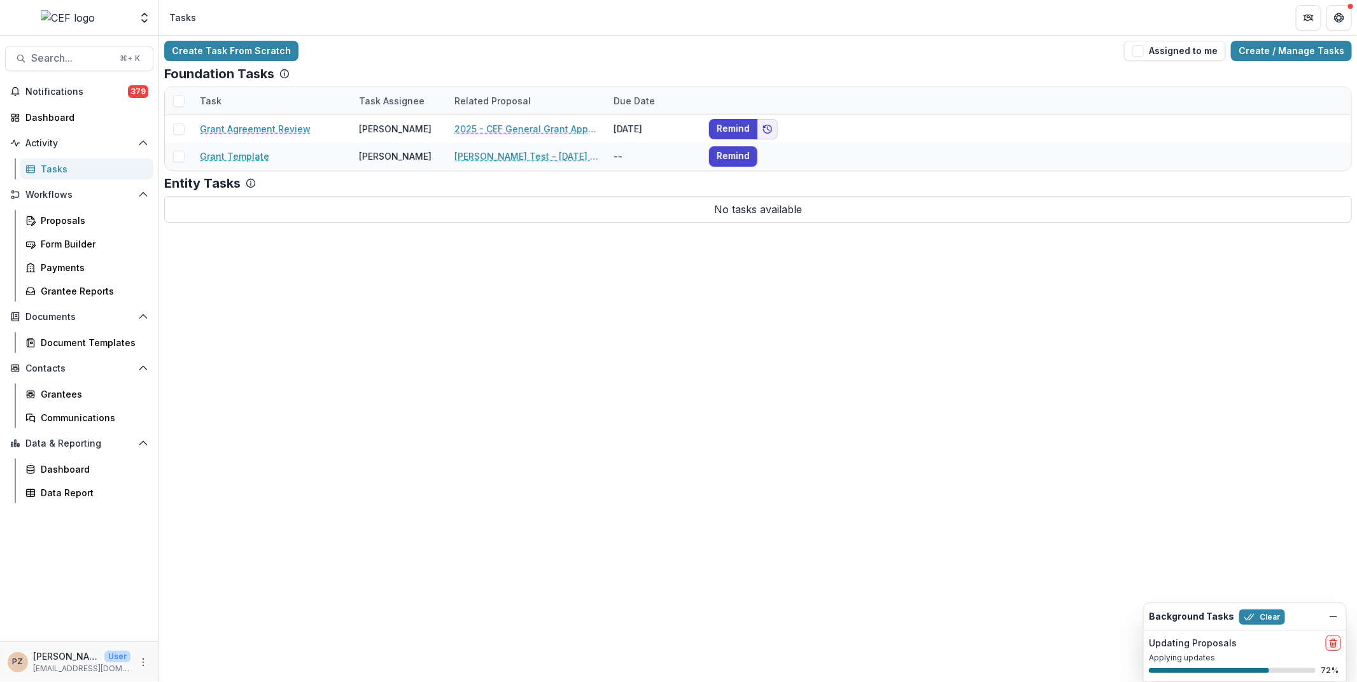
click at [507, 397] on div "Create Task From Scratch Assigned to me Create / Manage Tasks Foundation Tasks …" at bounding box center [758, 359] width 1198 height 647
click at [72, 389] on div "Grantees" at bounding box center [92, 394] width 102 height 13
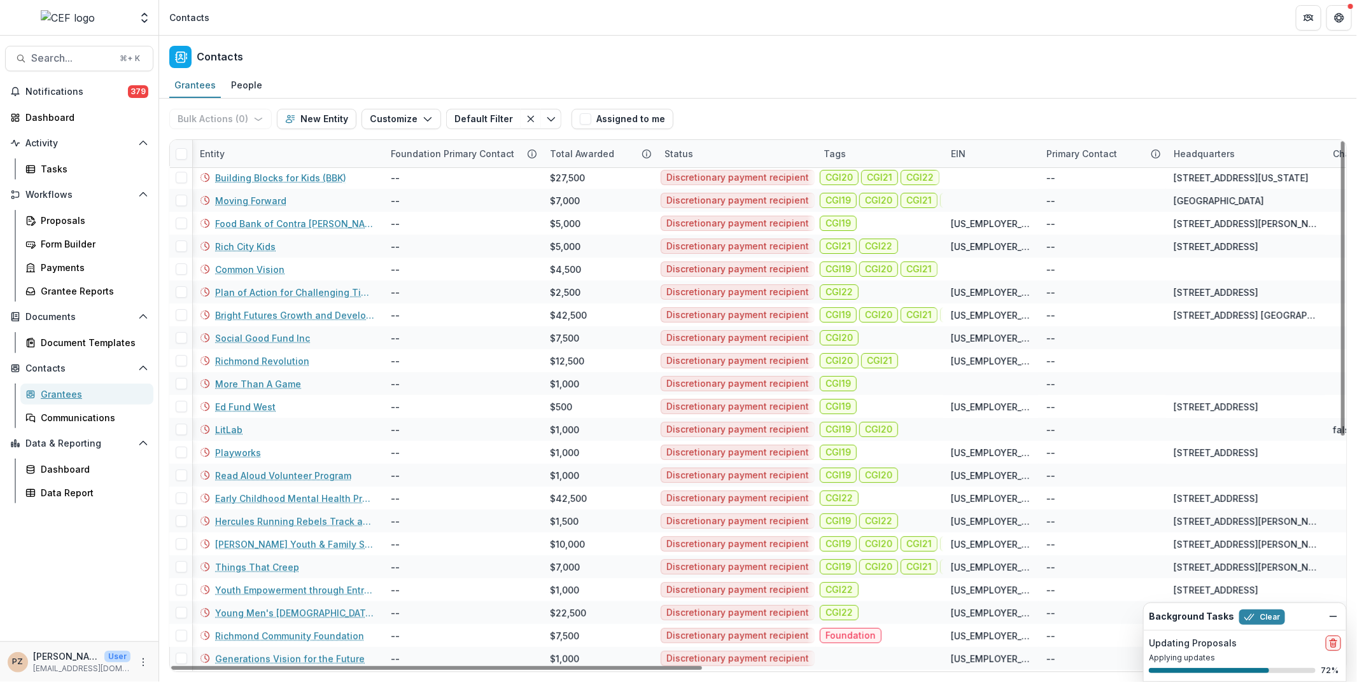
scroll to position [0, 1]
click at [60, 10] on img at bounding box center [68, 17] width 54 height 15
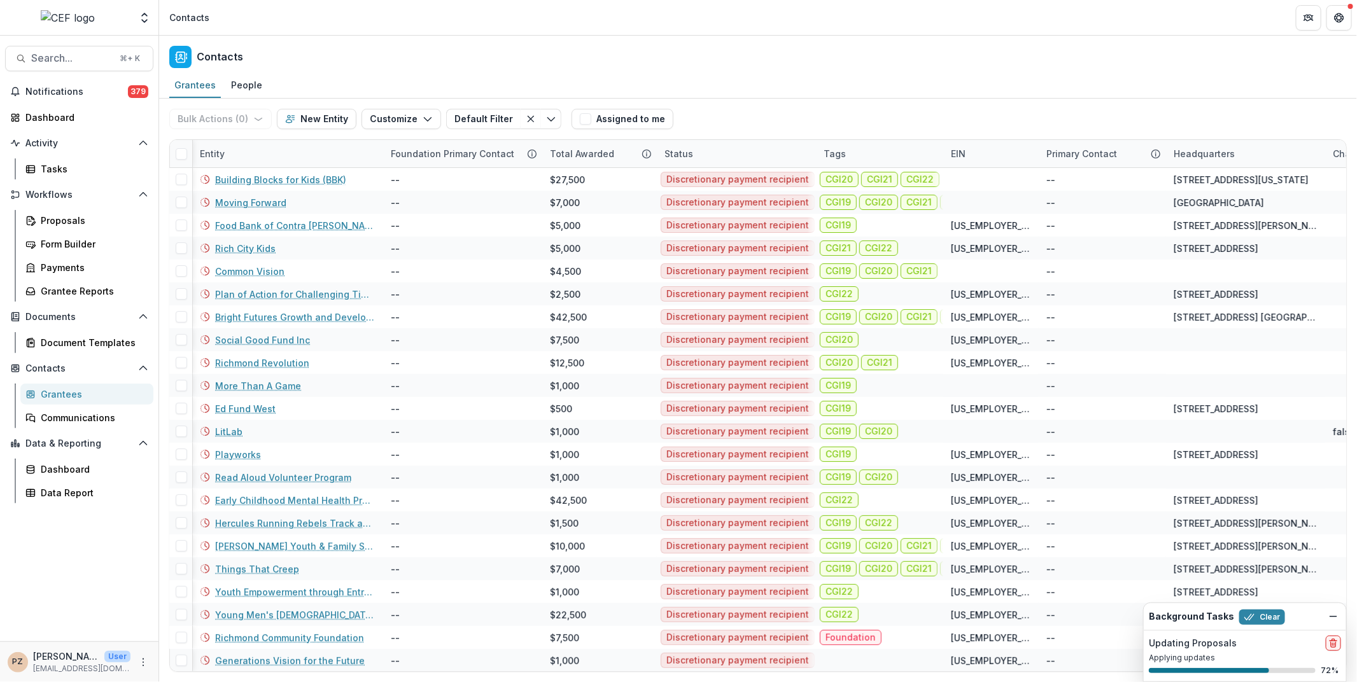
click at [67, 19] on img at bounding box center [68, 17] width 54 height 15
click at [139, 20] on icon "Open entity switcher" at bounding box center [144, 17] width 13 height 13
click at [287, 53] on div "Contacts" at bounding box center [758, 55] width 1198 height 38
click at [66, 20] on img at bounding box center [68, 17] width 54 height 15
click at [48, 92] on span "Notifications" at bounding box center [76, 92] width 102 height 11
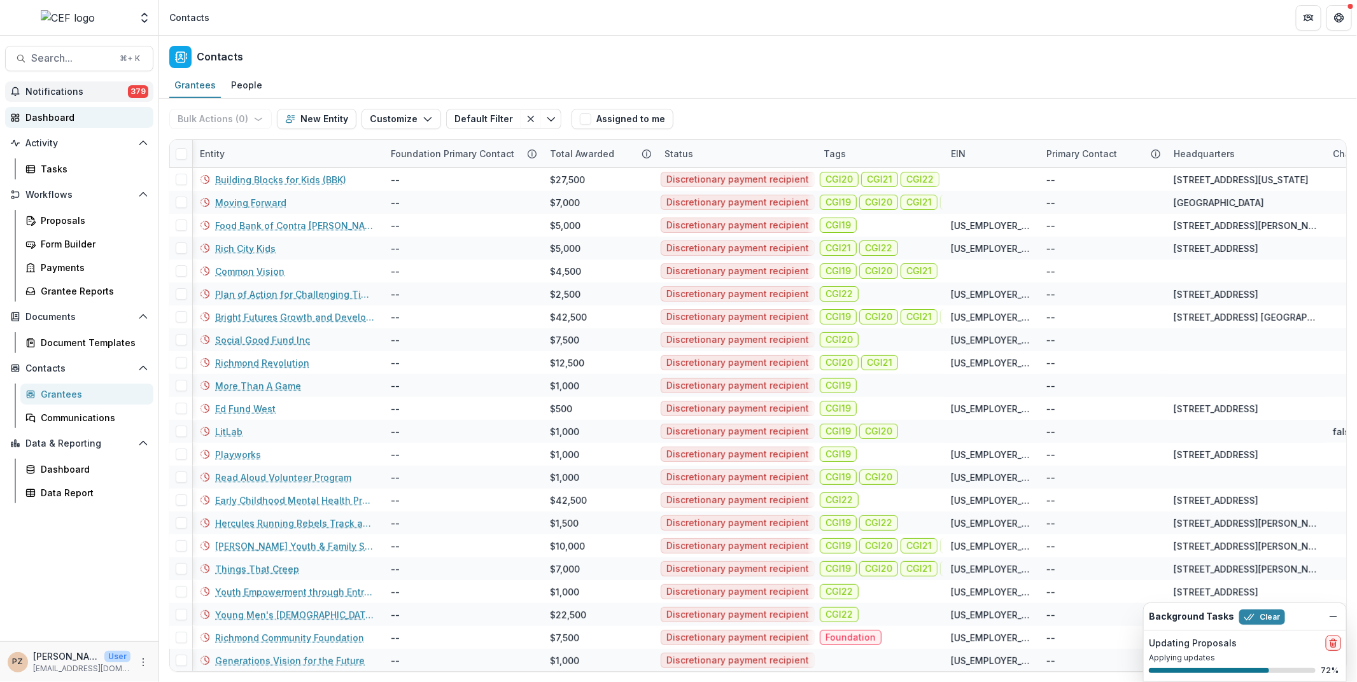
click at [43, 114] on div "Dashboard" at bounding box center [84, 117] width 118 height 13
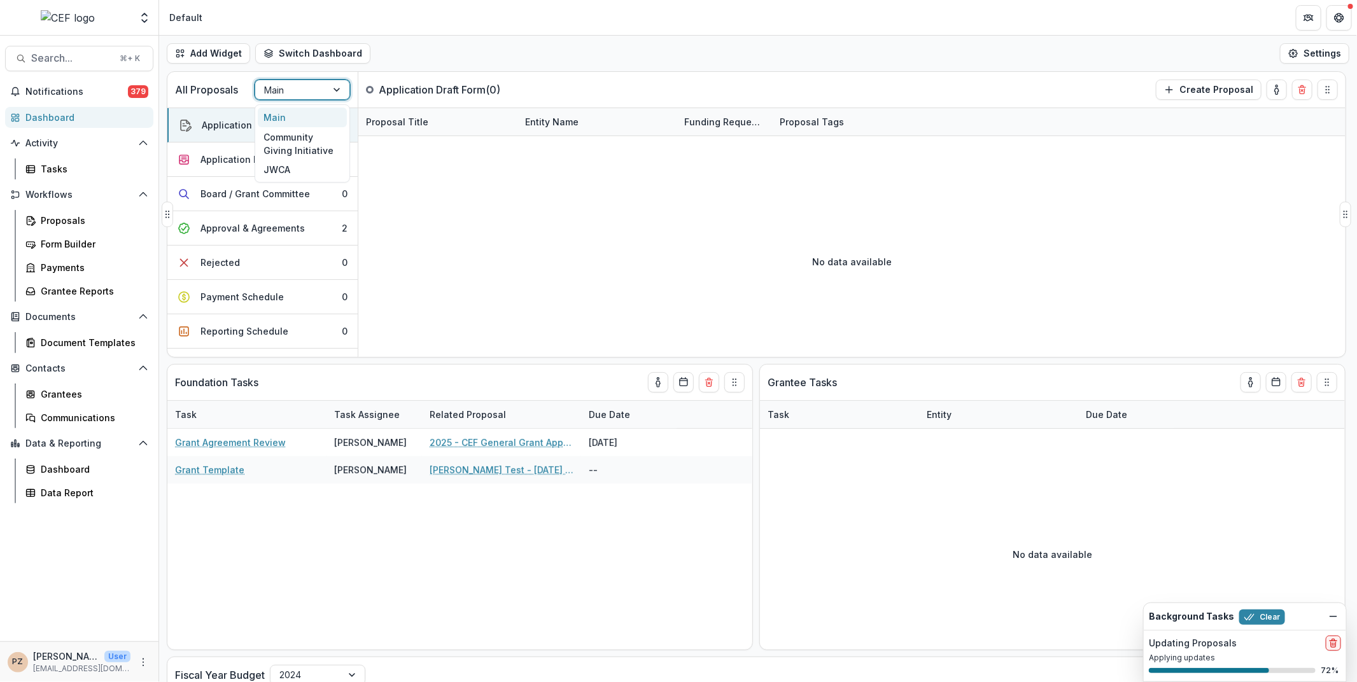
click at [318, 90] on div "Main" at bounding box center [290, 90] width 71 height 18
click at [283, 120] on div "Main" at bounding box center [302, 118] width 89 height 20
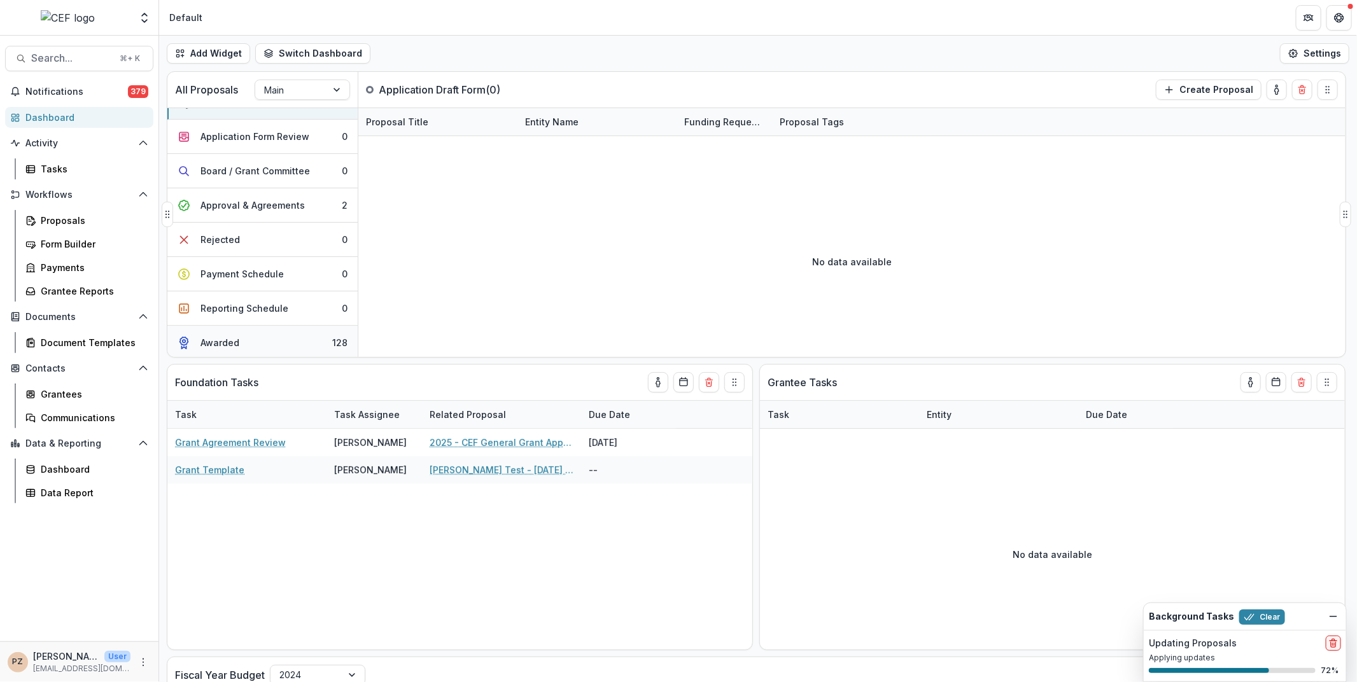
click at [225, 339] on div "Awarded" at bounding box center [219, 342] width 39 height 13
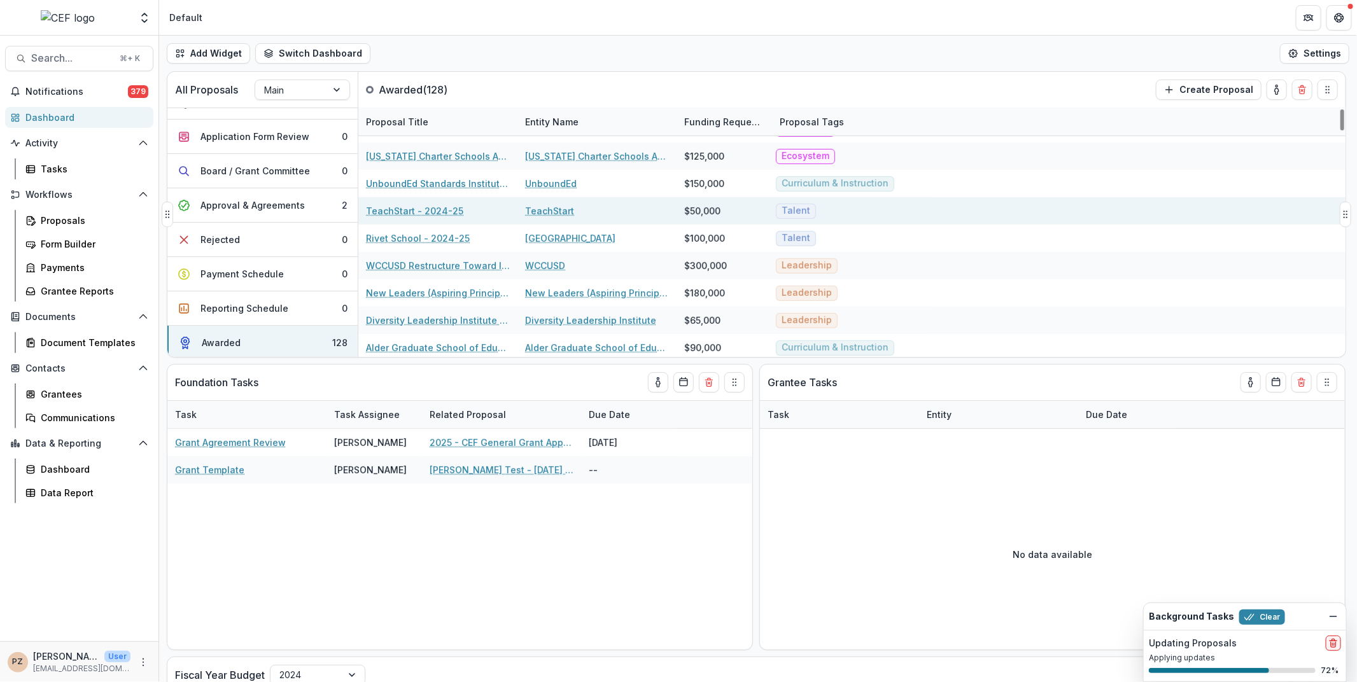
scroll to position [245, 0]
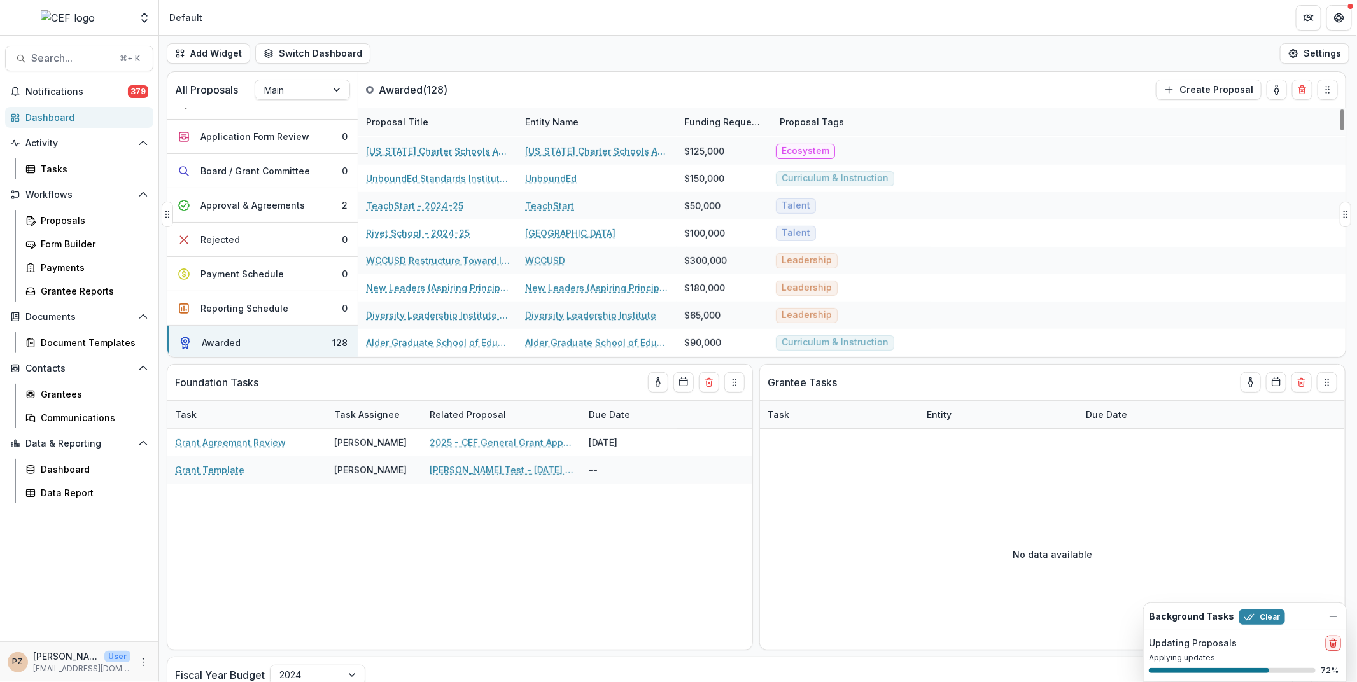
click at [838, 125] on div "Proposal Tags" at bounding box center [812, 121] width 80 height 13
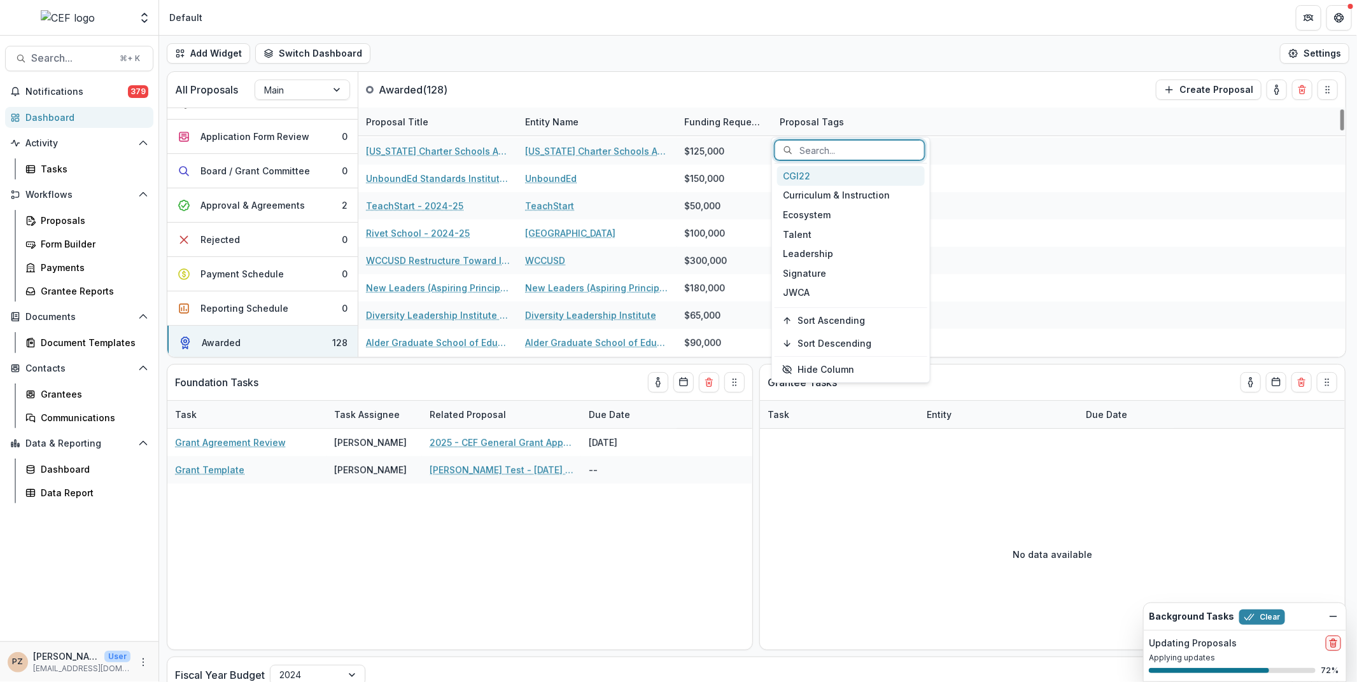
click at [804, 146] on div at bounding box center [857, 151] width 116 height 16
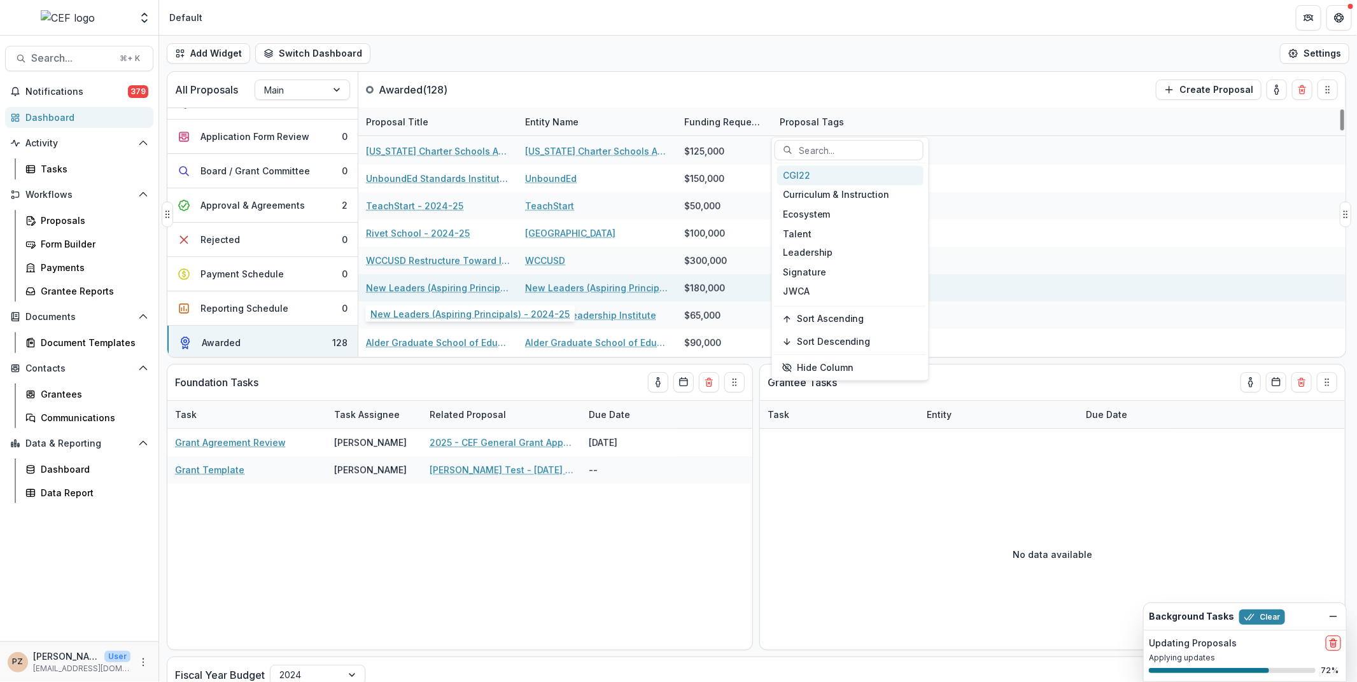
click at [425, 287] on link "New Leaders (Aspiring Principals) - 2024-25" at bounding box center [438, 287] width 144 height 13
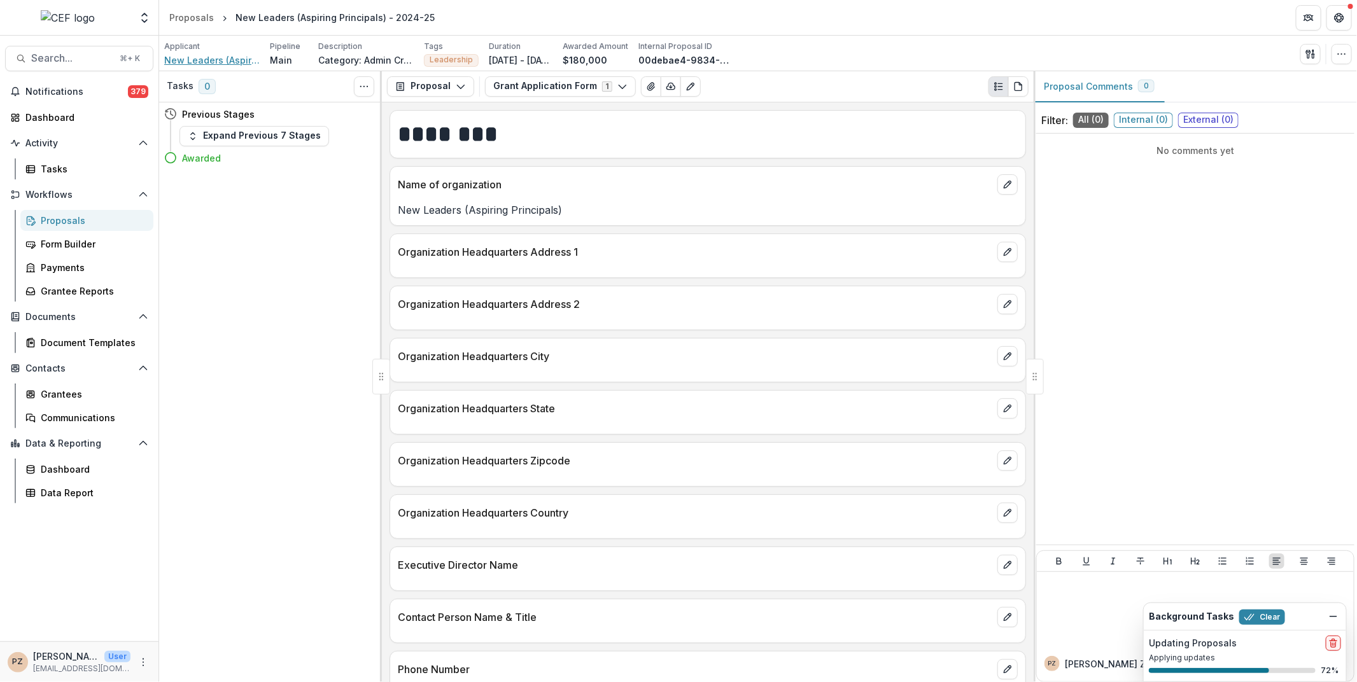
click at [204, 60] on span "New Leaders (Aspiring Principals)" at bounding box center [211, 59] width 95 height 13
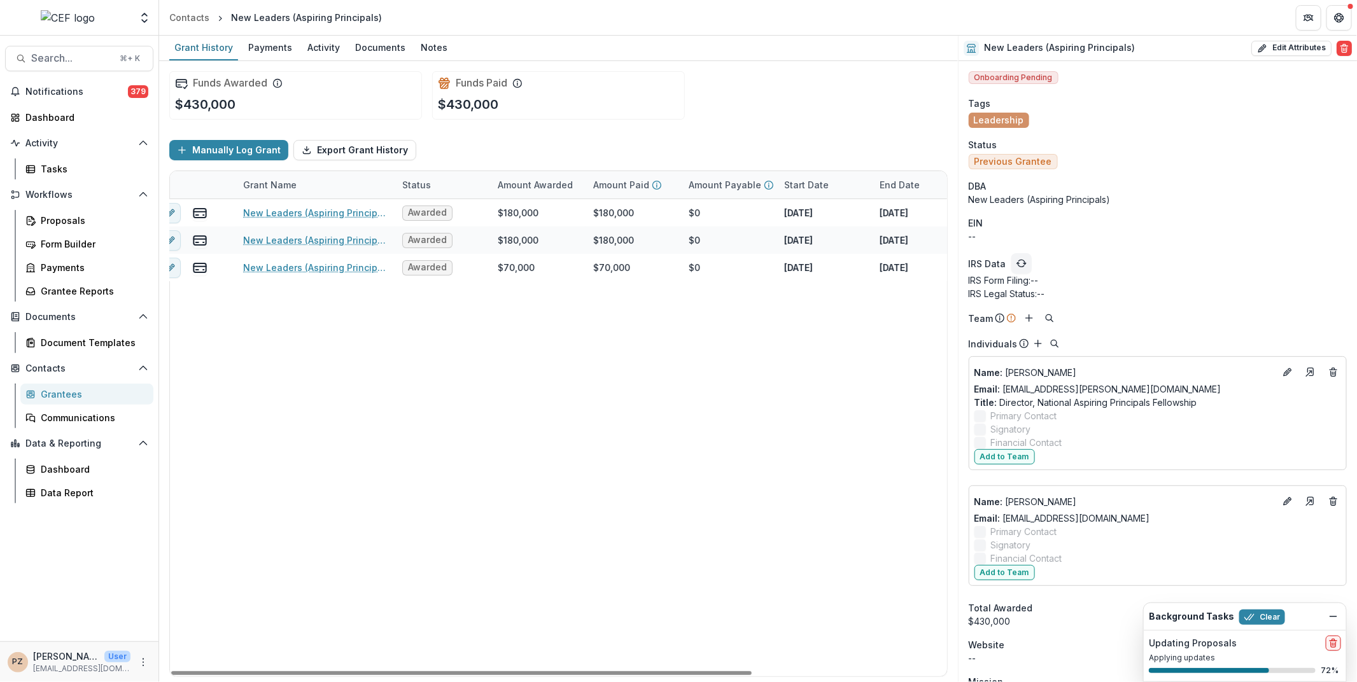
scroll to position [0, 25]
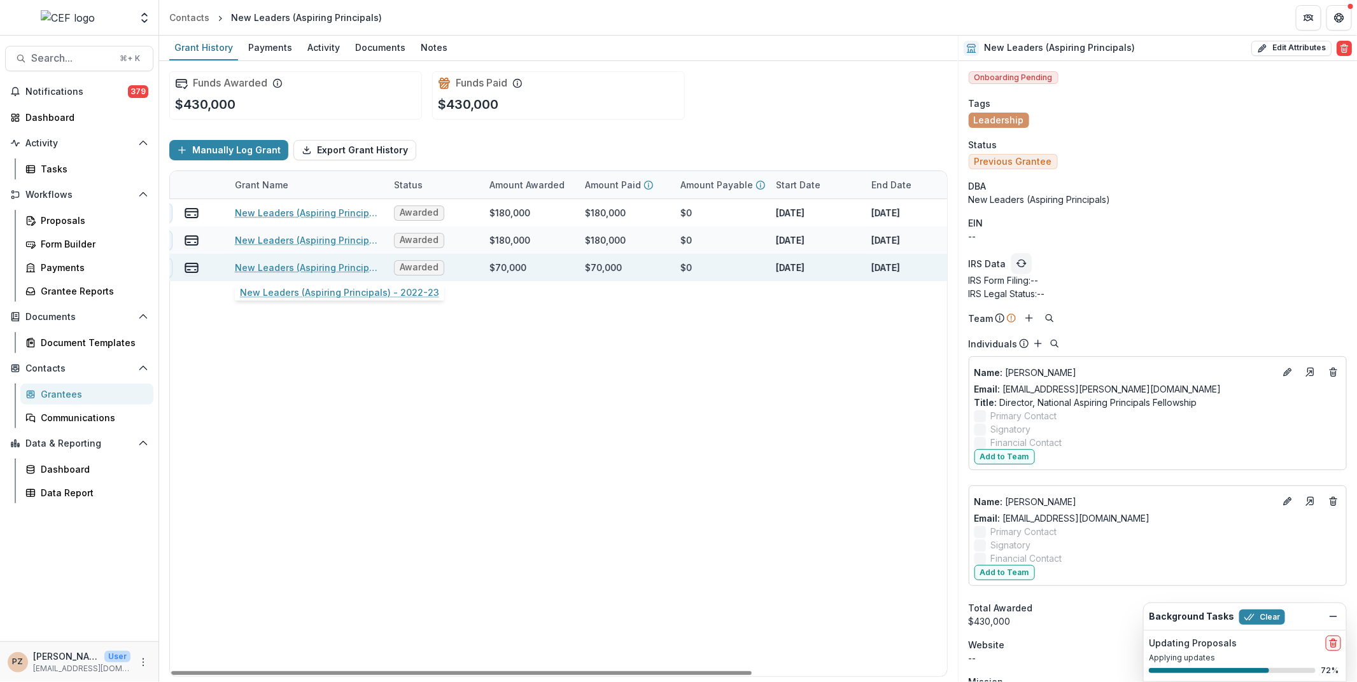
click at [332, 269] on link "New Leaders (Aspiring Principals) - 2022-23" at bounding box center [307, 267] width 144 height 13
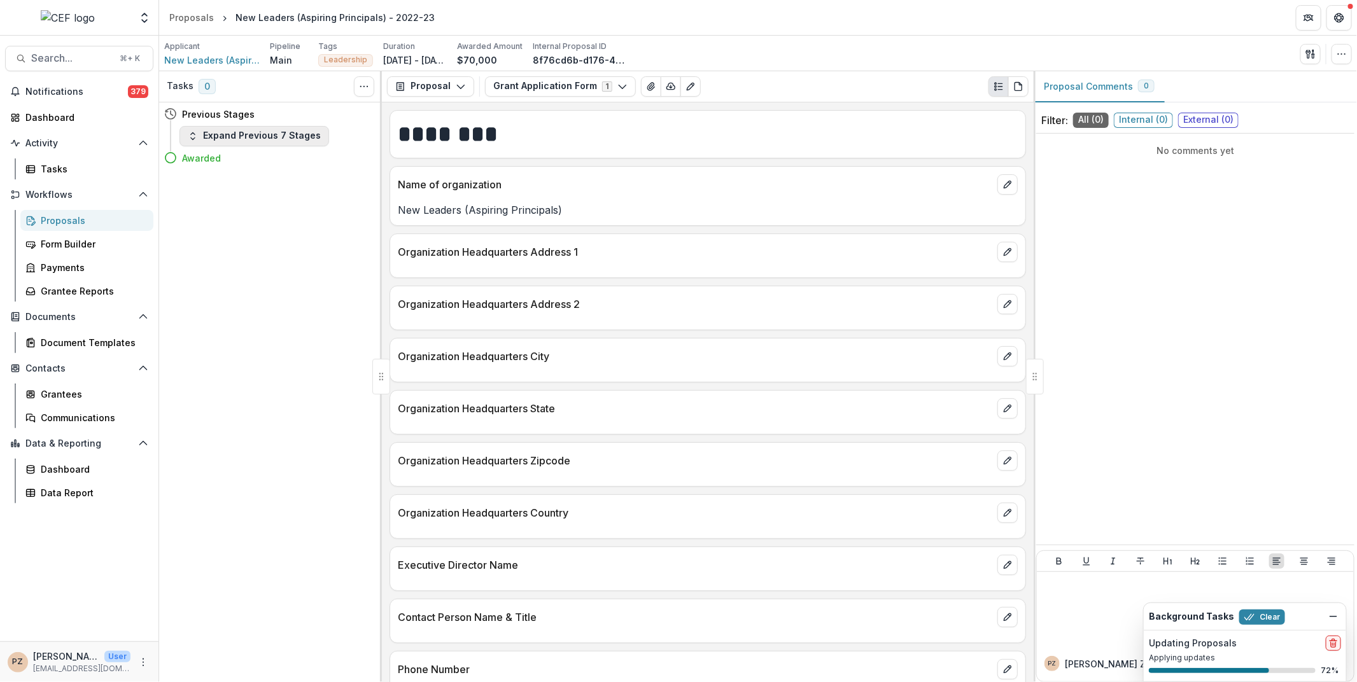
click at [228, 131] on button "Expand Previous 7 Stages" at bounding box center [254, 136] width 150 height 20
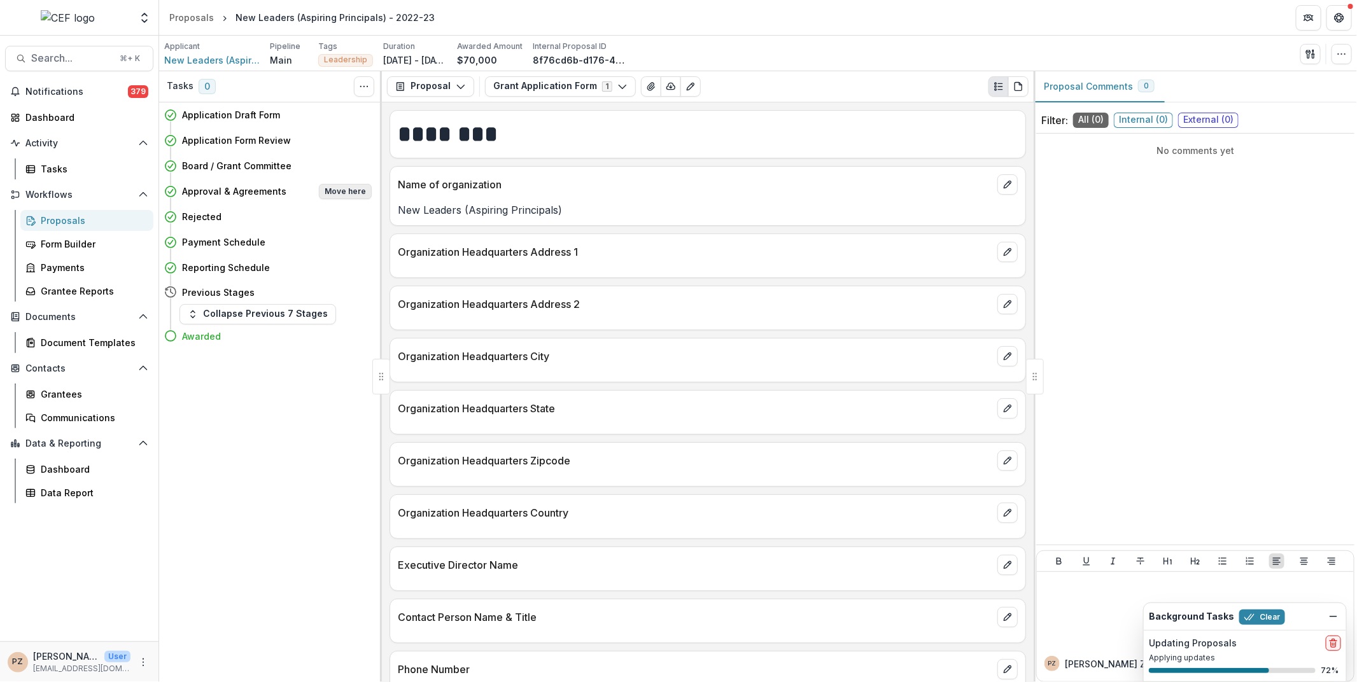
click at [334, 189] on button "Move here" at bounding box center [345, 191] width 53 height 15
select select "**********"
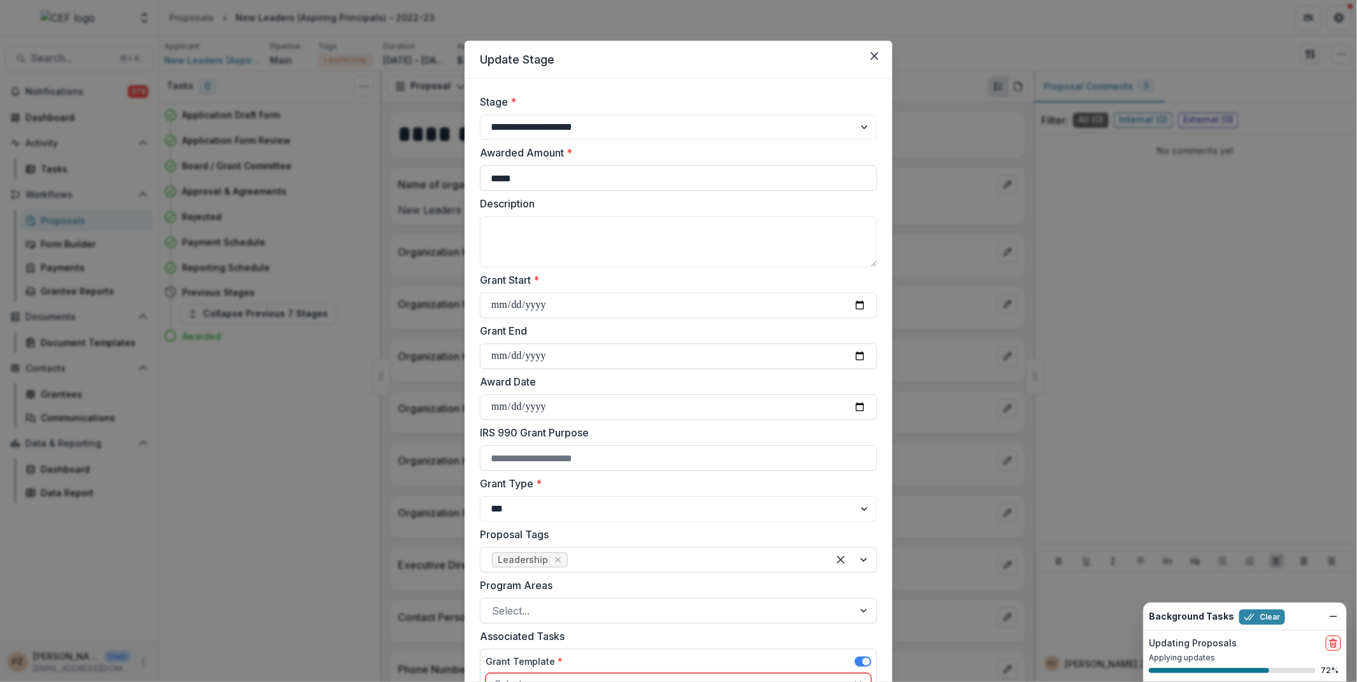
click at [528, 176] on input "*****" at bounding box center [678, 177] width 397 height 25
click at [875, 51] on button "Close" at bounding box center [874, 56] width 20 height 20
